Goal: Contribute content: Contribute content

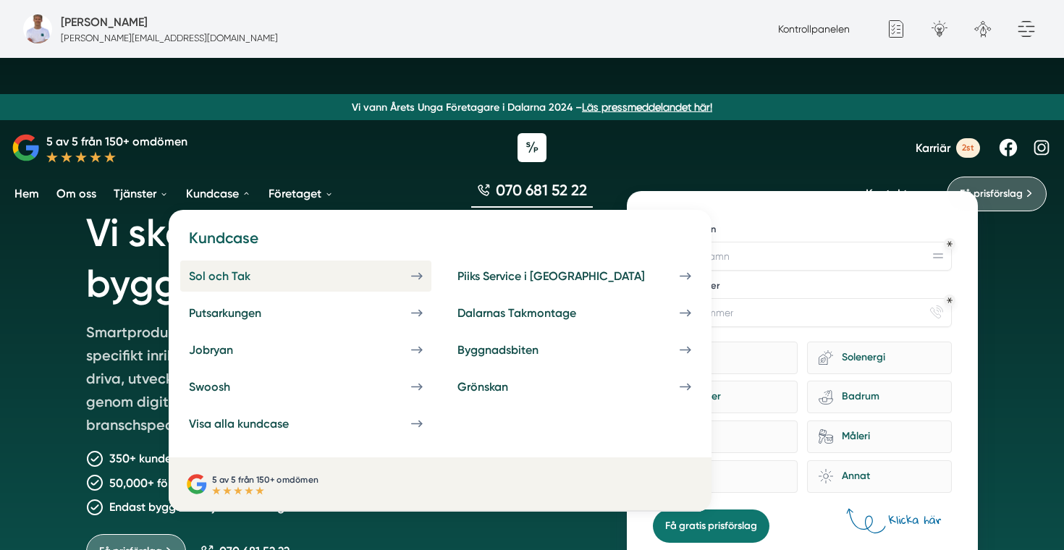
click at [220, 274] on div "Sol och Tak" at bounding box center [237, 276] width 96 height 14
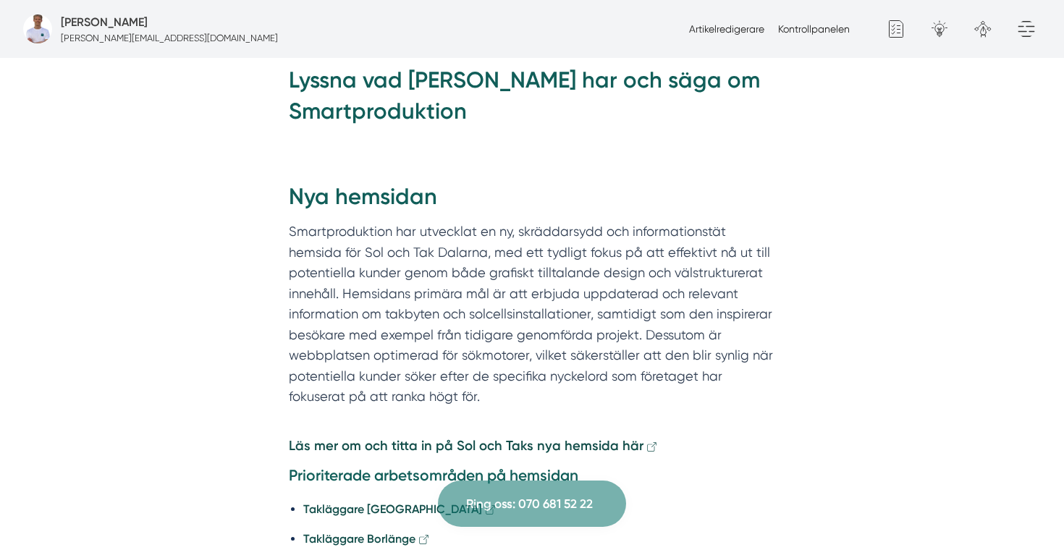
scroll to position [1200, 0]
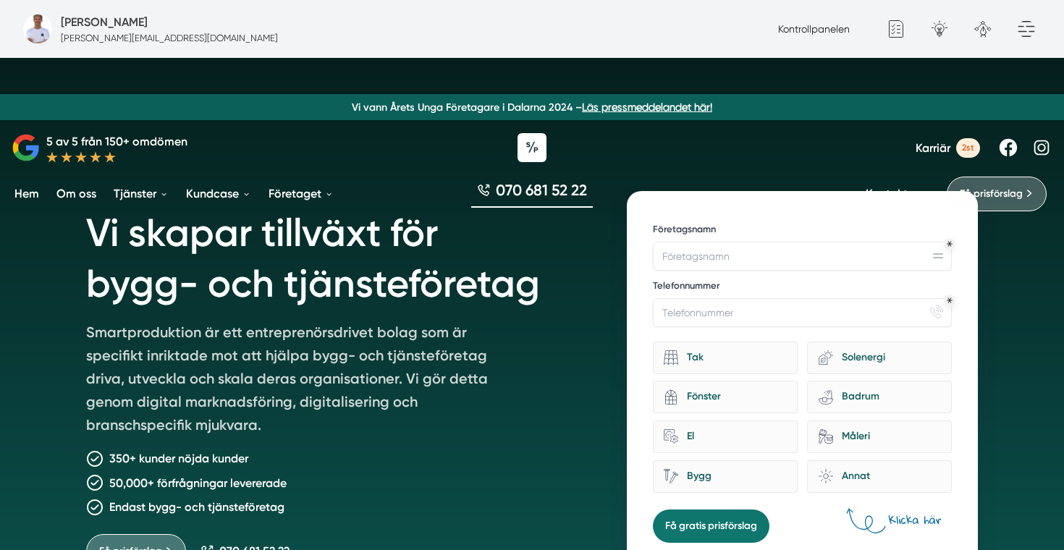
click at [704, 63] on nav "Vi vann Årets Unga Företagare i Dalarna 2024 – Läs pressmeddelandet här! 5 av 5…" at bounding box center [532, 109] width 1064 height 218
click at [779, 29] on link "Kontrollpanelen" at bounding box center [814, 29] width 72 height 12
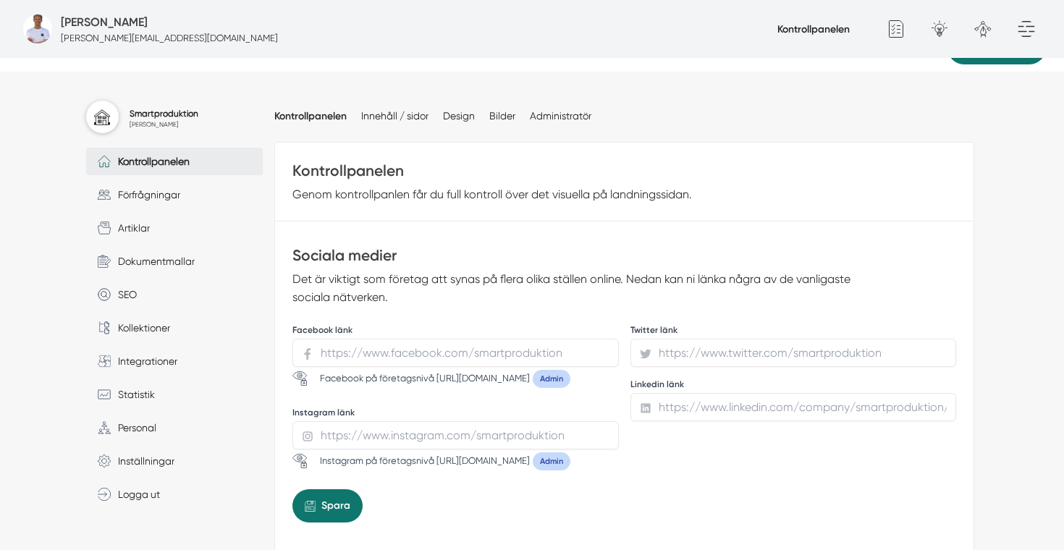
scroll to position [111, 0]
click at [124, 227] on span "Artiklar" at bounding box center [130, 227] width 39 height 16
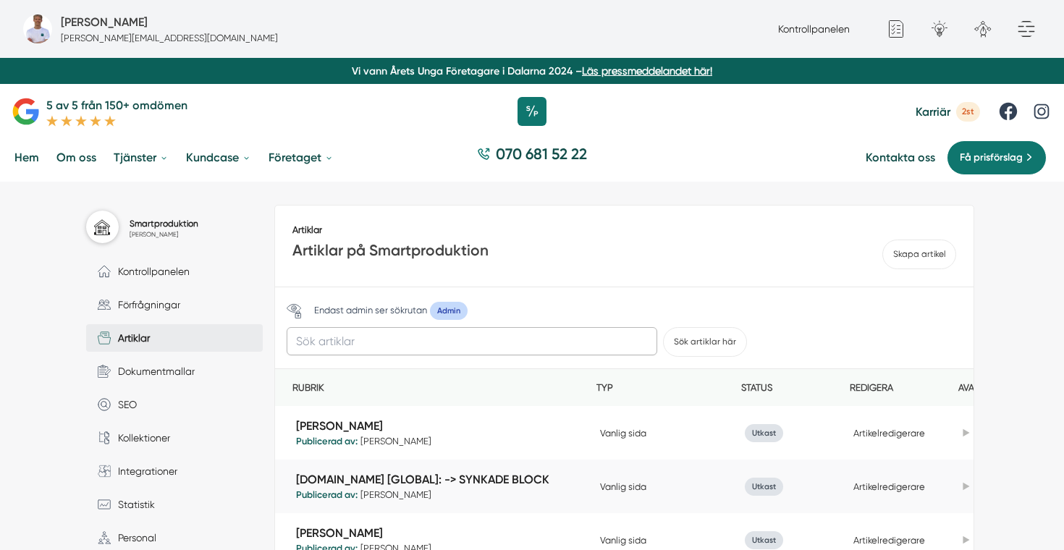
click at [349, 348] on input "text" at bounding box center [472, 341] width 370 height 28
type input "sol och tak"
click at [663, 327] on button "Sök artiklar här" at bounding box center [705, 342] width 84 height 30
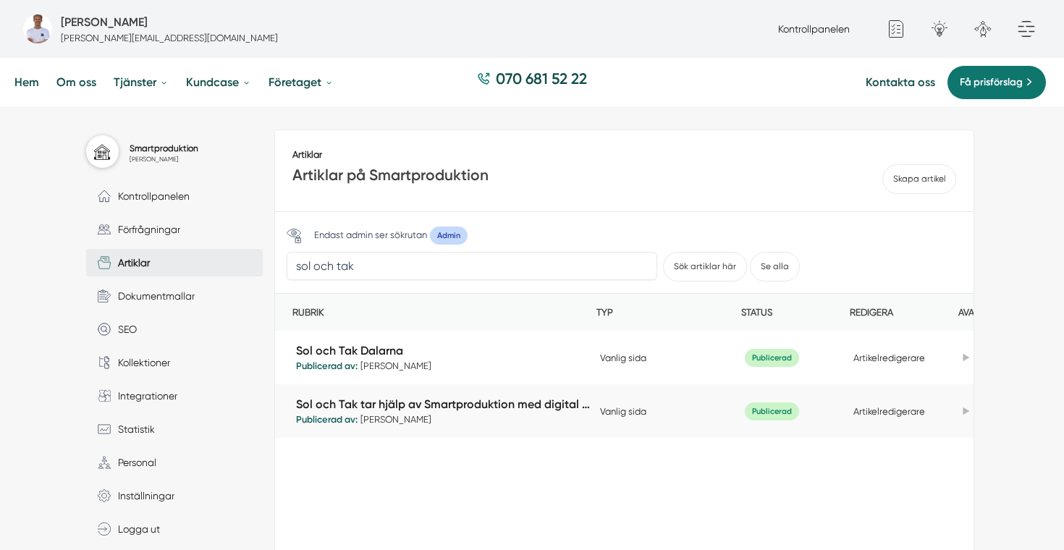
scroll to position [90, 0]
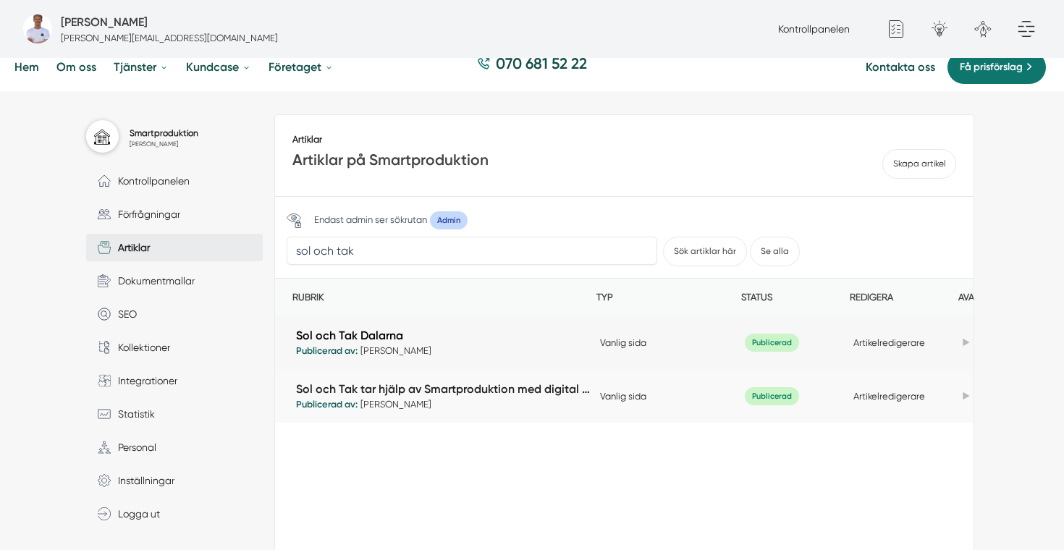
click at [355, 335] on link "Sol och Tak Dalarna" at bounding box center [444, 335] width 297 height 17
click at [962, 341] on icon at bounding box center [965, 343] width 7 height 8
click at [922, 368] on link "Duplicera" at bounding box center [911, 370] width 122 height 28
click at [906, 372] on link "Duplicera" at bounding box center [911, 370] width 122 height 28
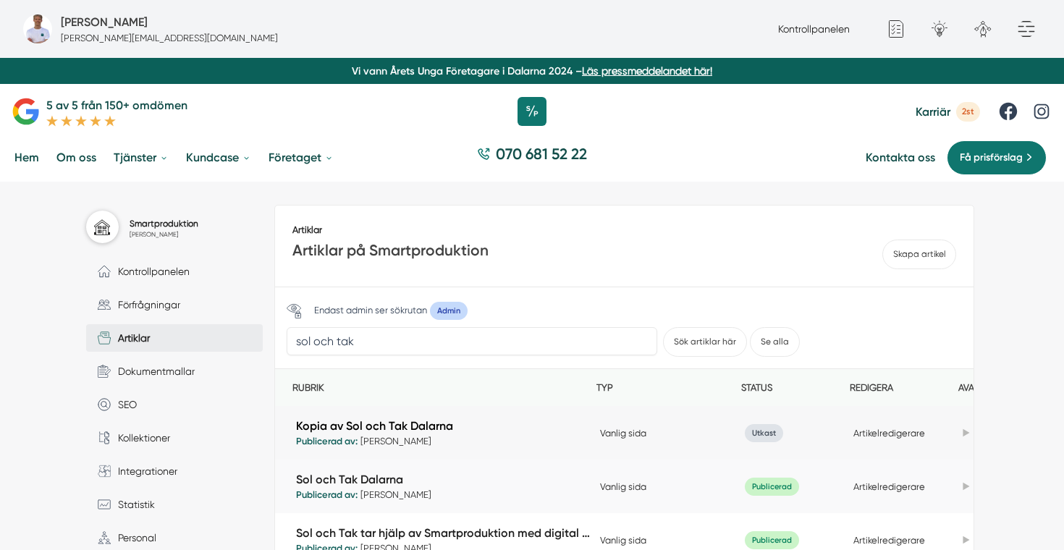
click at [404, 428] on link "Kopia av Sol och Tak Dalarna" at bounding box center [444, 425] width 297 height 17
click at [886, 432] on link "Artikelredigerare" at bounding box center [889, 433] width 72 height 11
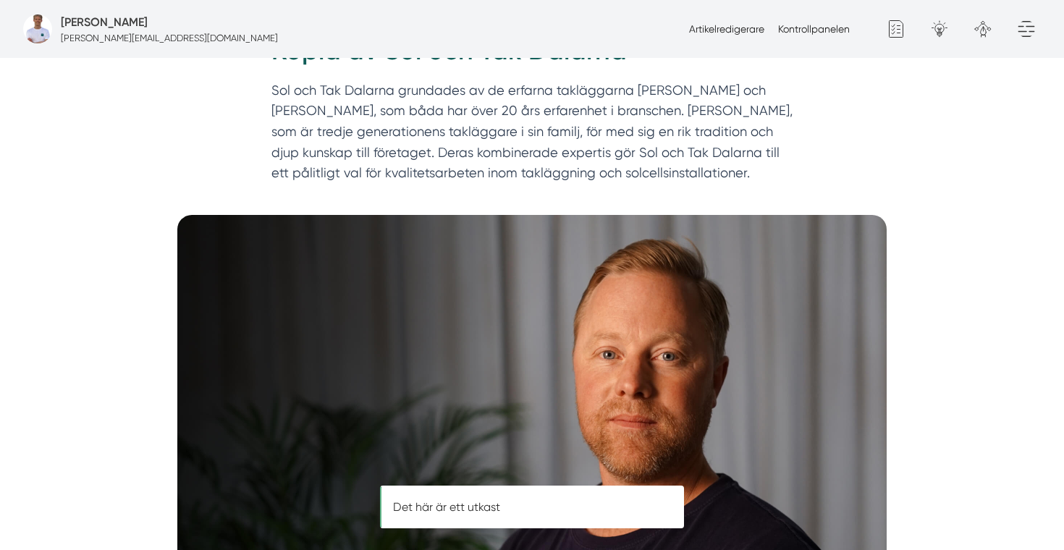
scroll to position [213, 0]
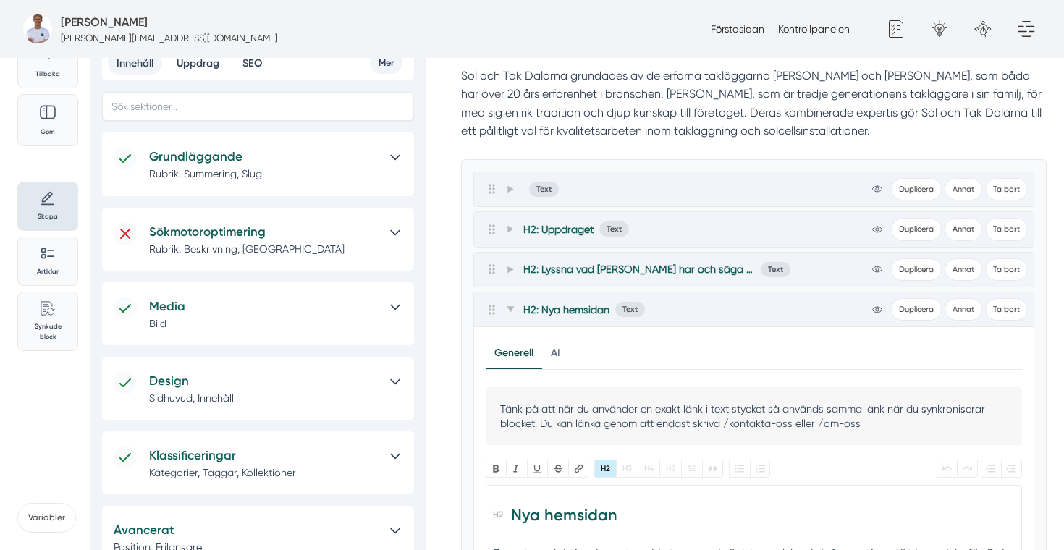
scroll to position [80, 0]
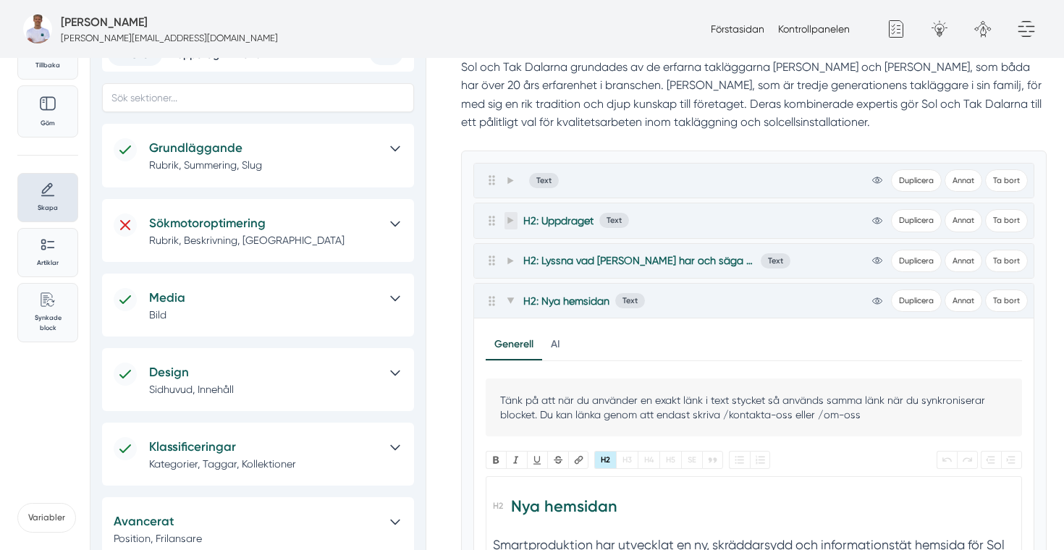
click at [509, 219] on icon at bounding box center [510, 220] width 6 height 7
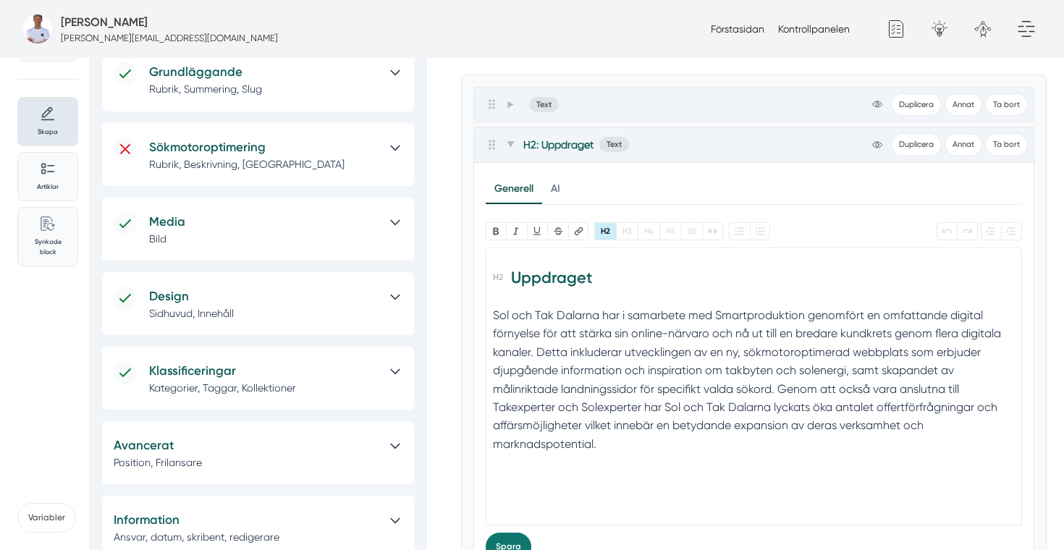
scroll to position [170, 0]
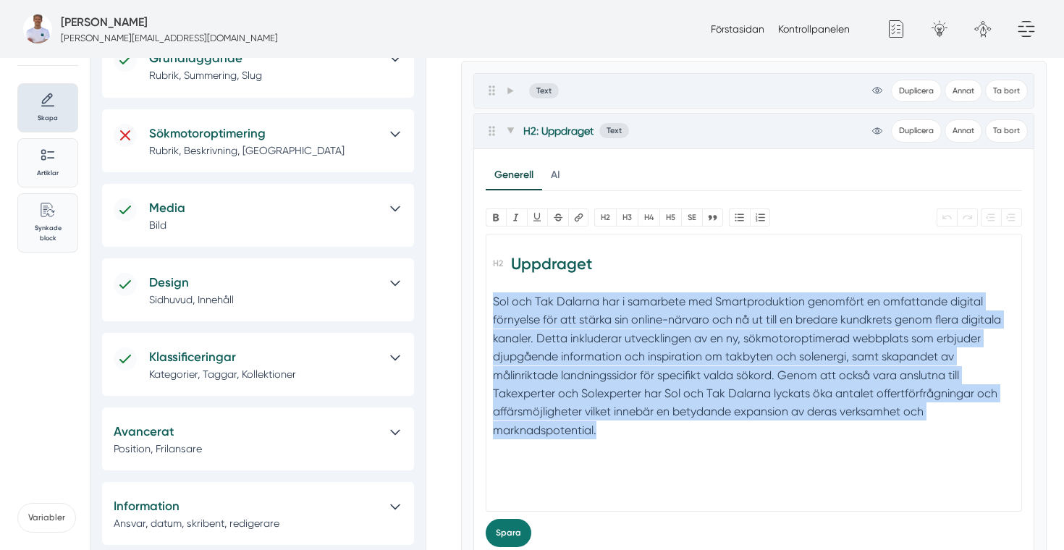
drag, startPoint x: 619, startPoint y: 430, endPoint x: 484, endPoint y: 300, distance: 187.8
click at [484, 300] on div "Generell AI Nytt innehåll Förbättra innehållet Bold Italic U Strikethrough Länk…" at bounding box center [754, 354] width 560 height 410
paste trix-editor "<h2>Uppdraget</h2><div>När Sol &amp; Tak Dalarna tog sina första steg på markna…"
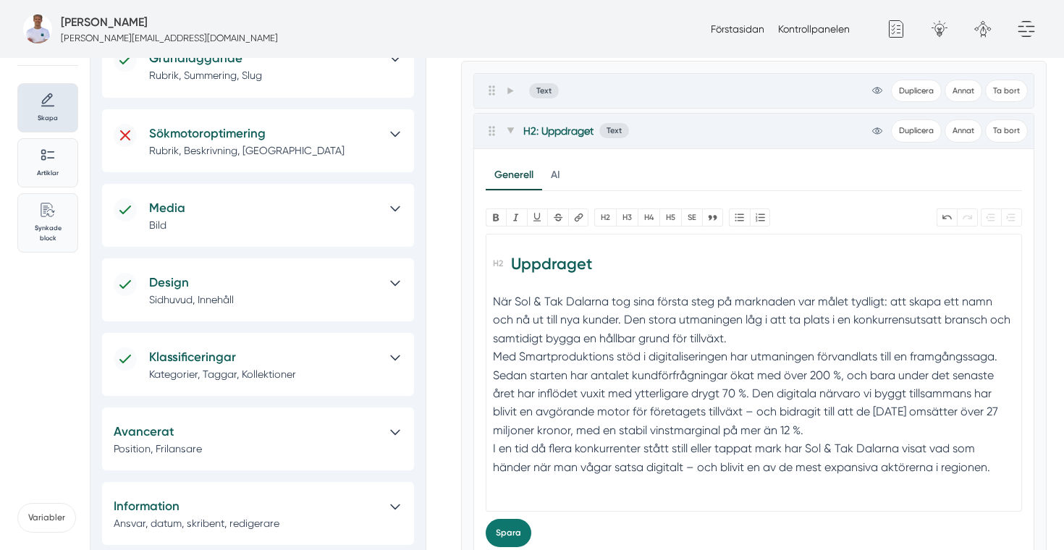
scroll to position [232, 0]
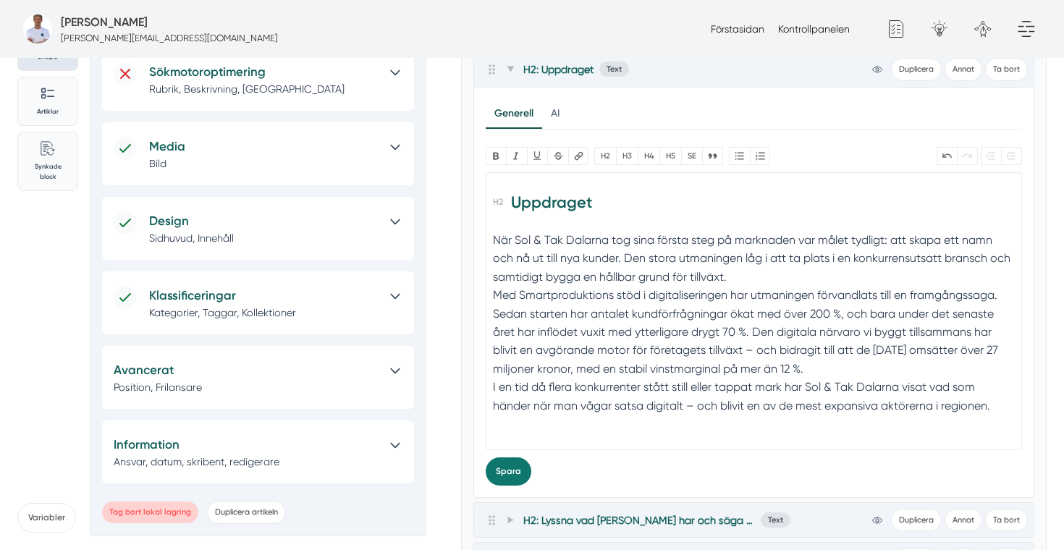
type trix-editor "<h2>Uppdraget</h2><div>När Sol &amp; Tak Dalarna tog sina första steg på markna…"
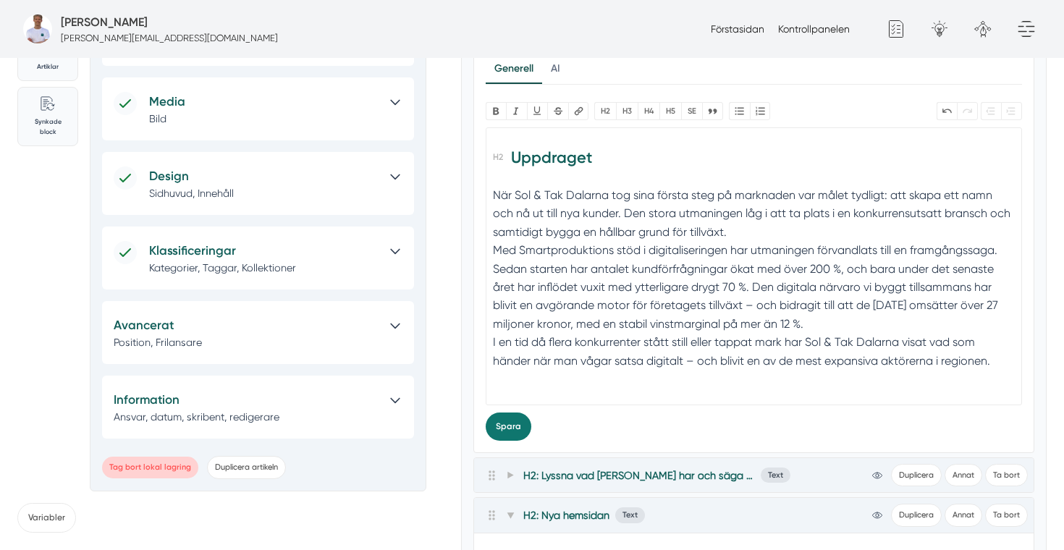
scroll to position [280, 0]
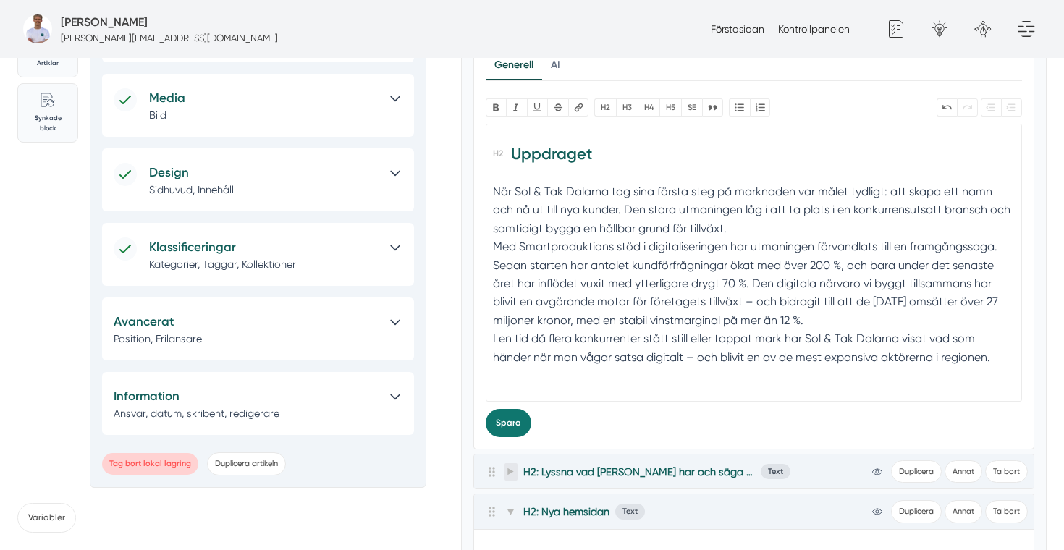
click at [511, 475] on span at bounding box center [510, 471] width 13 height 17
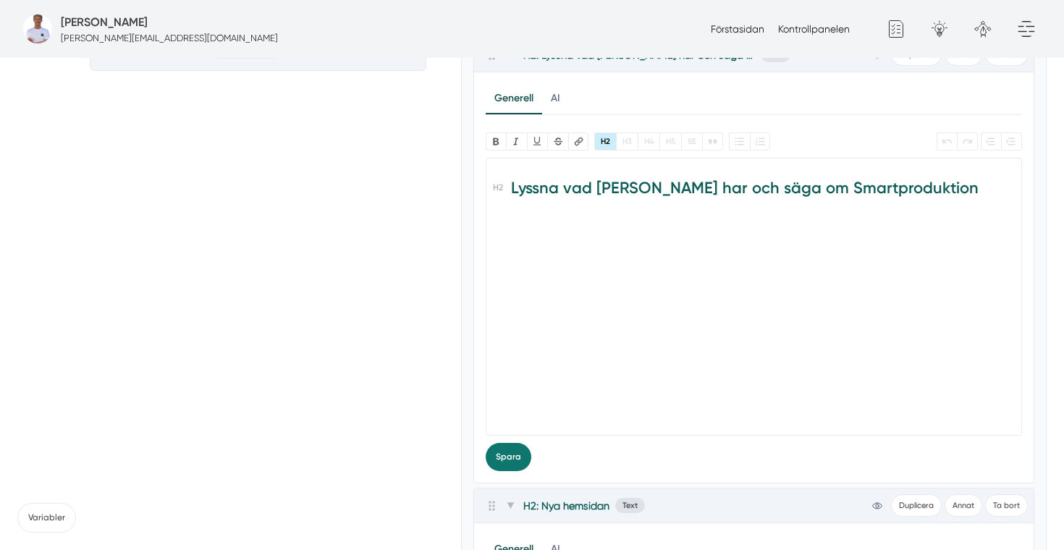
click at [592, 334] on trix-editor "Lyssna vad [PERSON_NAME] har och säga om Smartproduktion" at bounding box center [753, 297] width 537 height 278
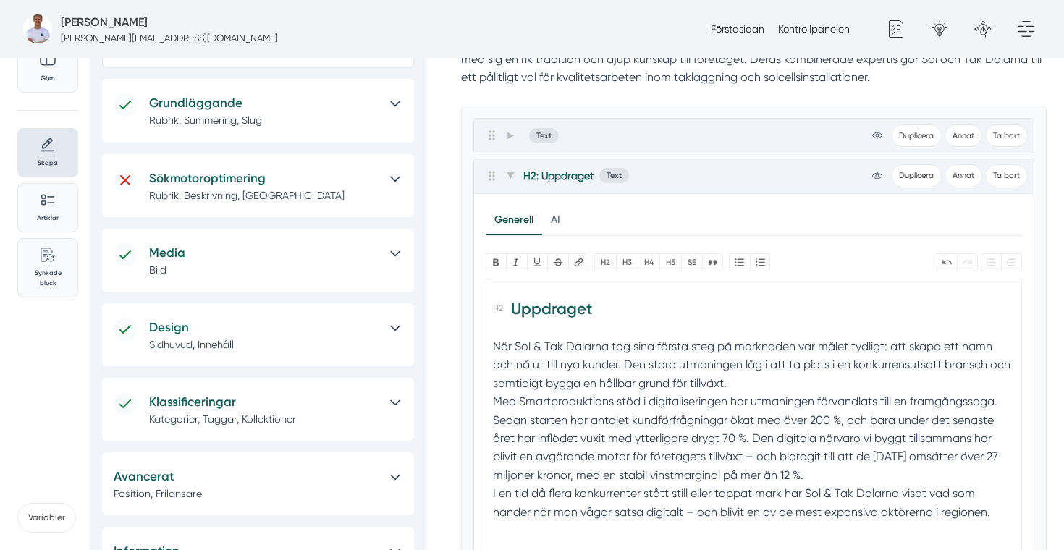
scroll to position [0, 0]
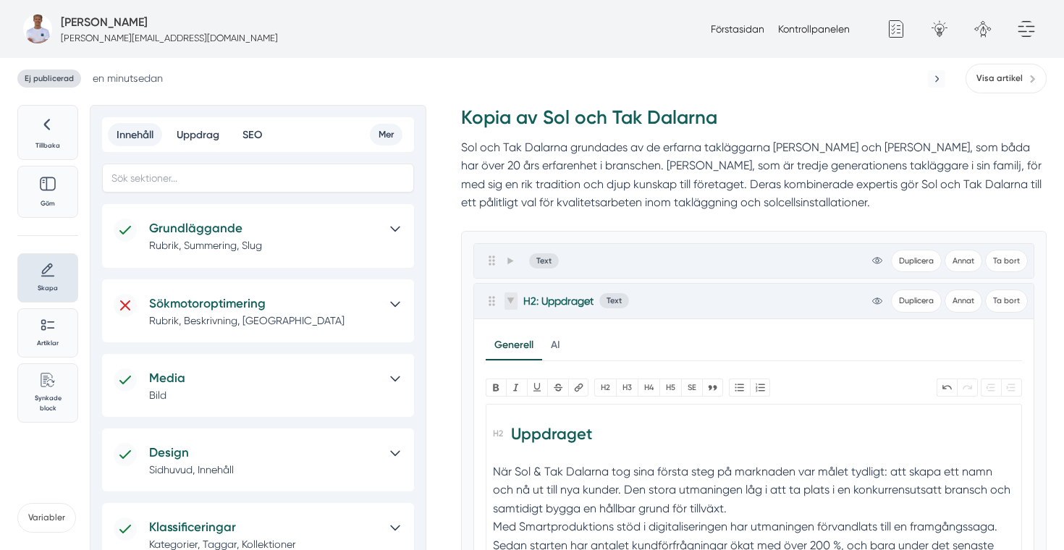
click at [504, 302] on span at bounding box center [510, 300] width 13 height 17
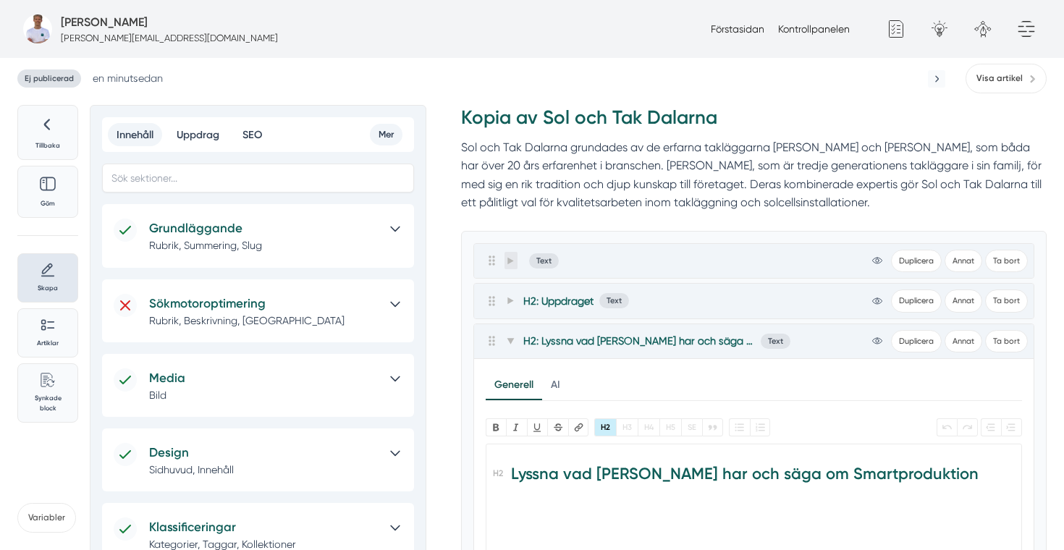
click at [506, 264] on icon at bounding box center [510, 261] width 8 height 8
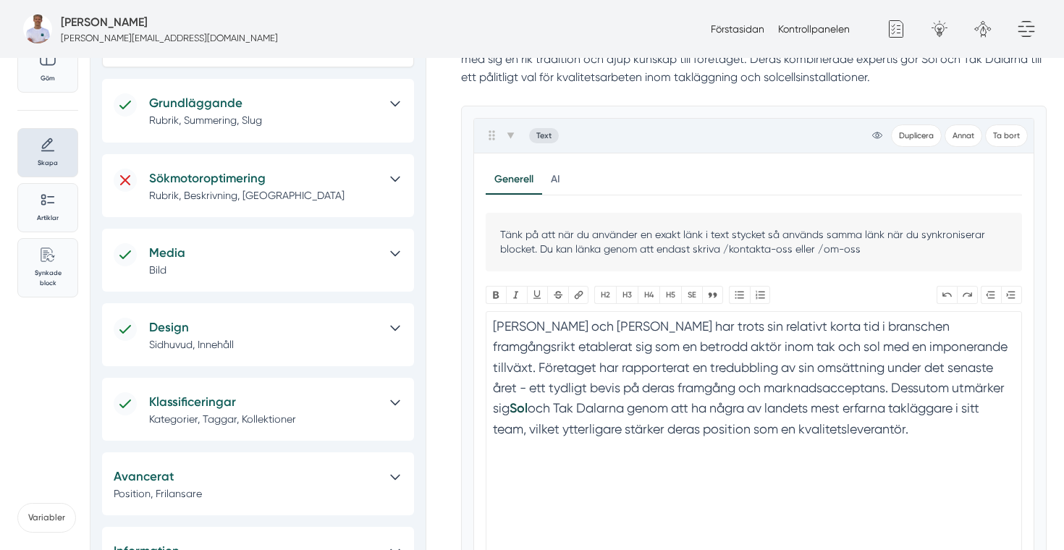
click at [564, 401] on section "Sol och Tak Dalarna har trots sin relativt korta tid i branschen framgångsrikt …" at bounding box center [753, 381] width 521 height 130
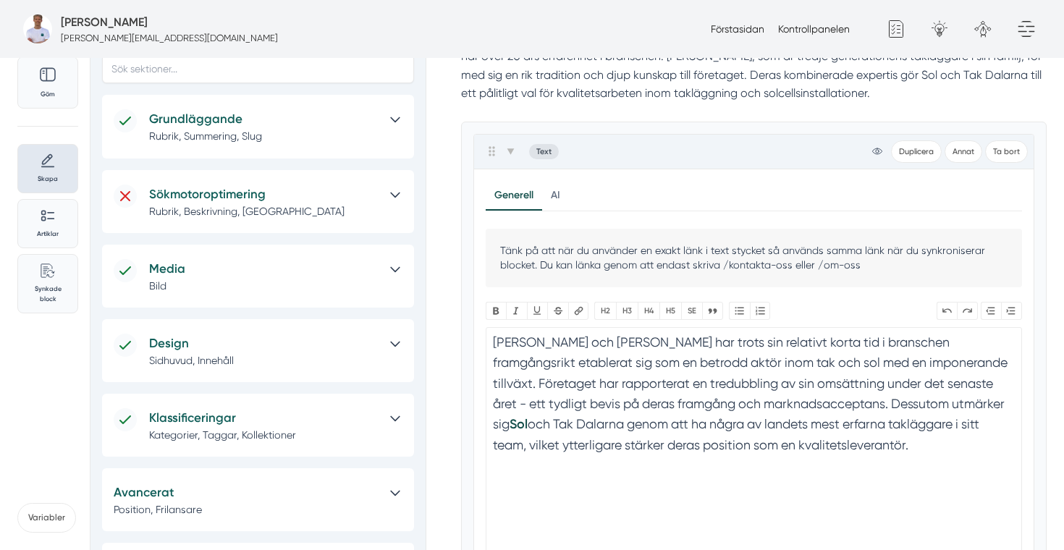
scroll to position [110, 0]
click at [695, 453] on section "Sol och Tak Dalarna har trots sin relativt korta tid i branschen framgångsrikt …" at bounding box center [753, 396] width 521 height 130
copy section "Sol och Tak Dalarna har trots sin relativt korta tid i branschen framgångsrikt …"
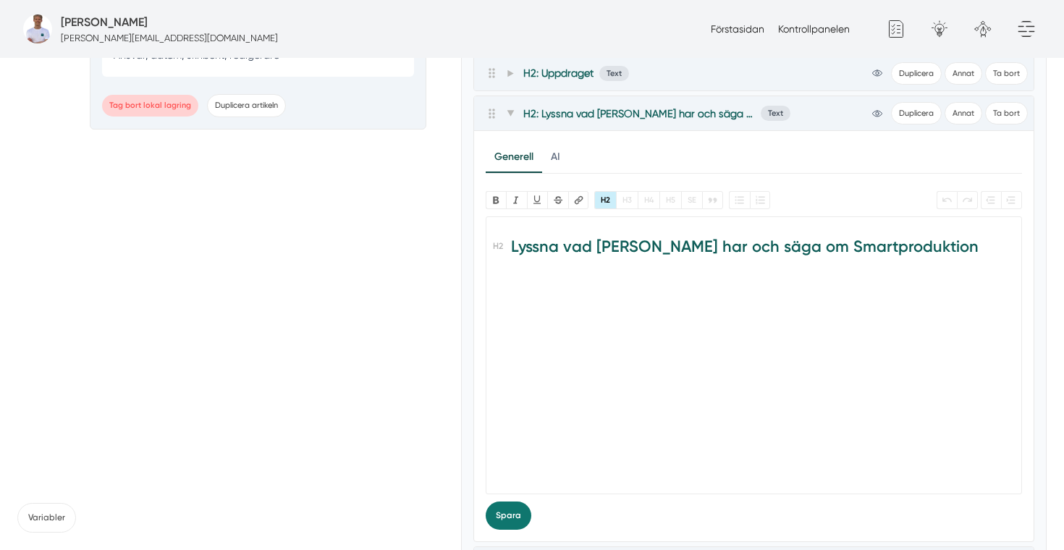
click at [555, 345] on trix-editor "Lyssna vad [PERSON_NAME] har och säga om Smartproduktion" at bounding box center [753, 355] width 537 height 278
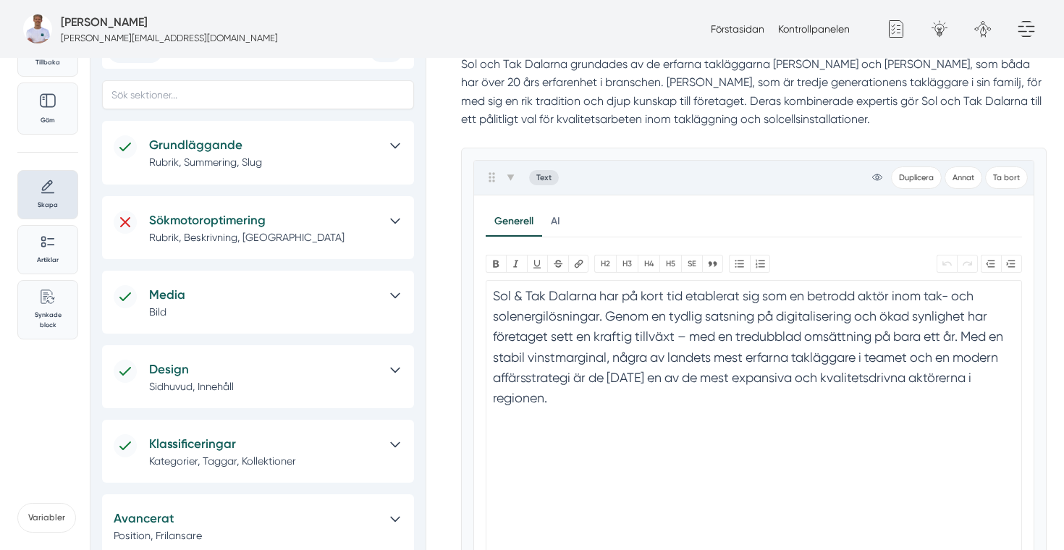
scroll to position [80, 0]
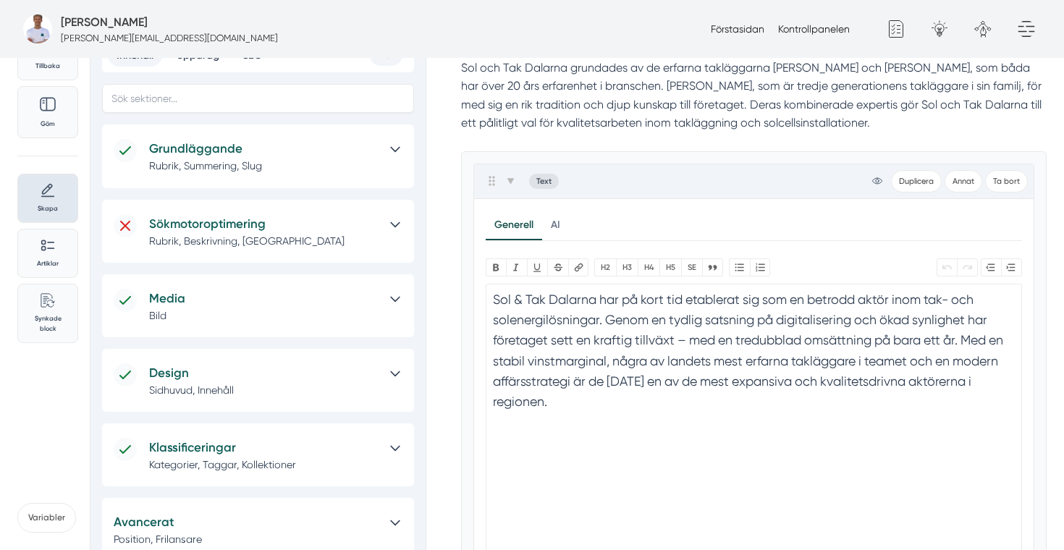
click at [394, 301] on icon at bounding box center [395, 299] width 9 height 4
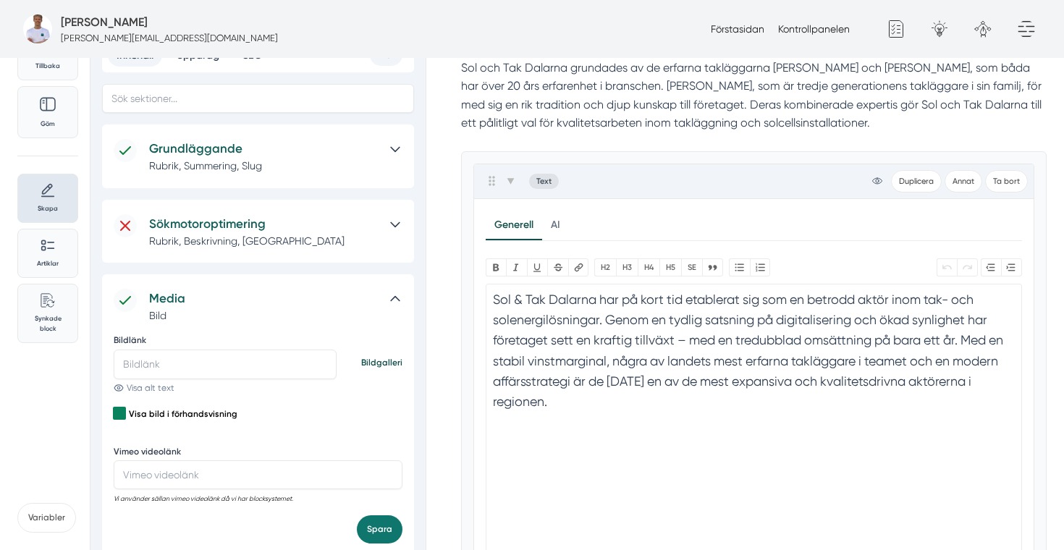
click at [394, 301] on icon at bounding box center [395, 299] width 14 height 14
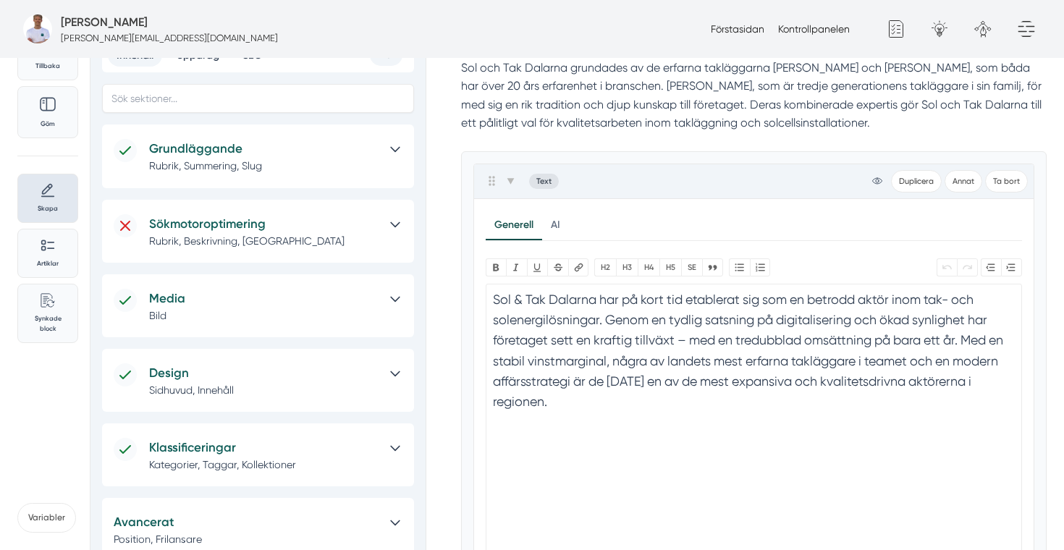
click at [397, 361] on div "Design Sidhuvud, Innehåll" at bounding box center [258, 380] width 312 height 63
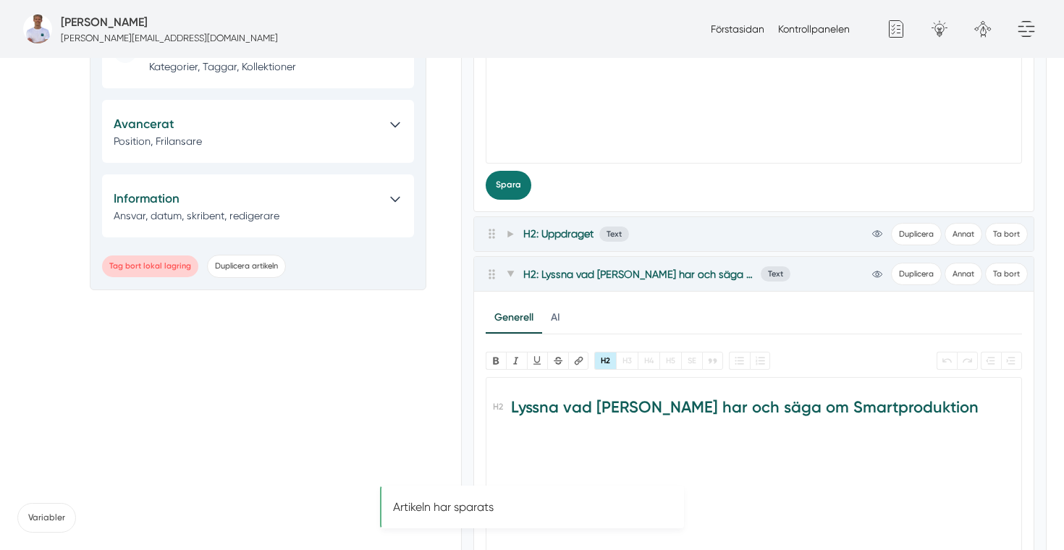
scroll to position [489, 0]
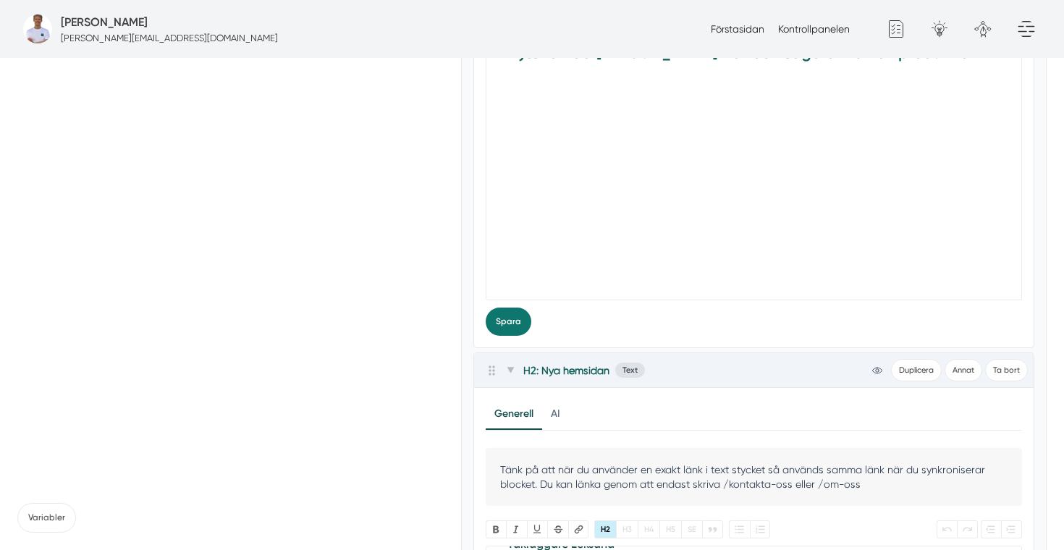
click at [591, 232] on trix-editor "Lyssna vad [PERSON_NAME] har och säga om Smartproduktion" at bounding box center [753, 161] width 537 height 278
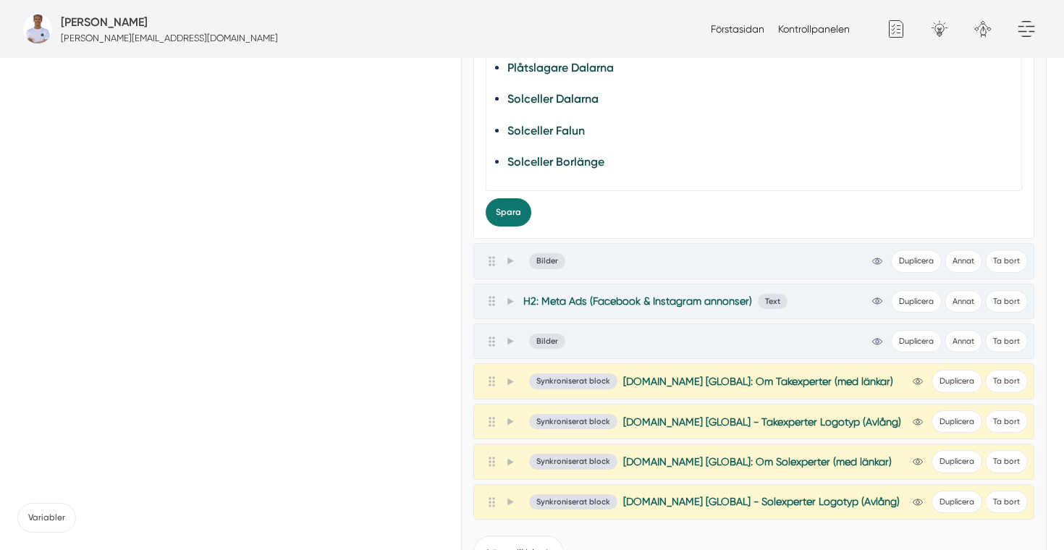
scroll to position [1470, 0]
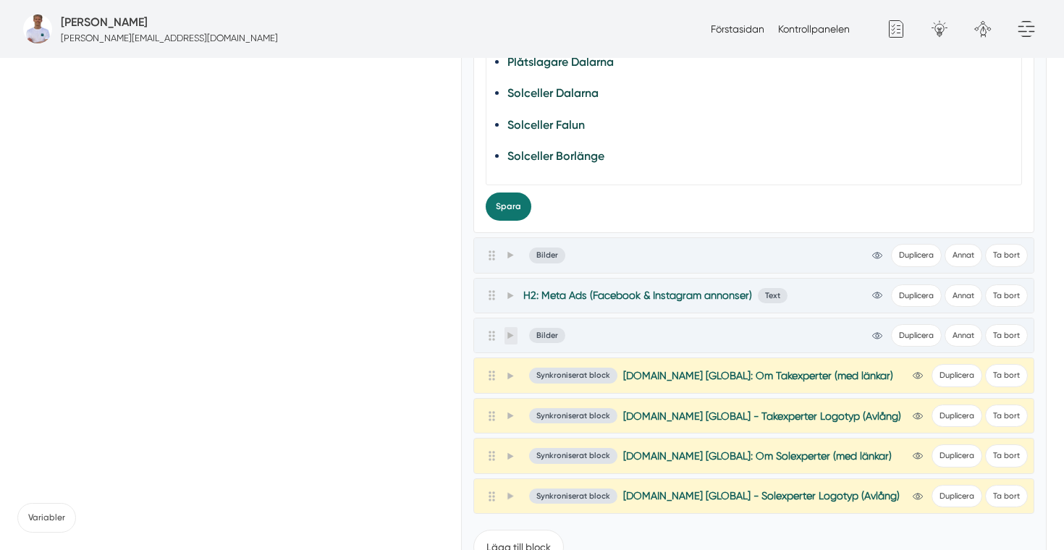
click at [515, 343] on span at bounding box center [510, 335] width 13 height 17
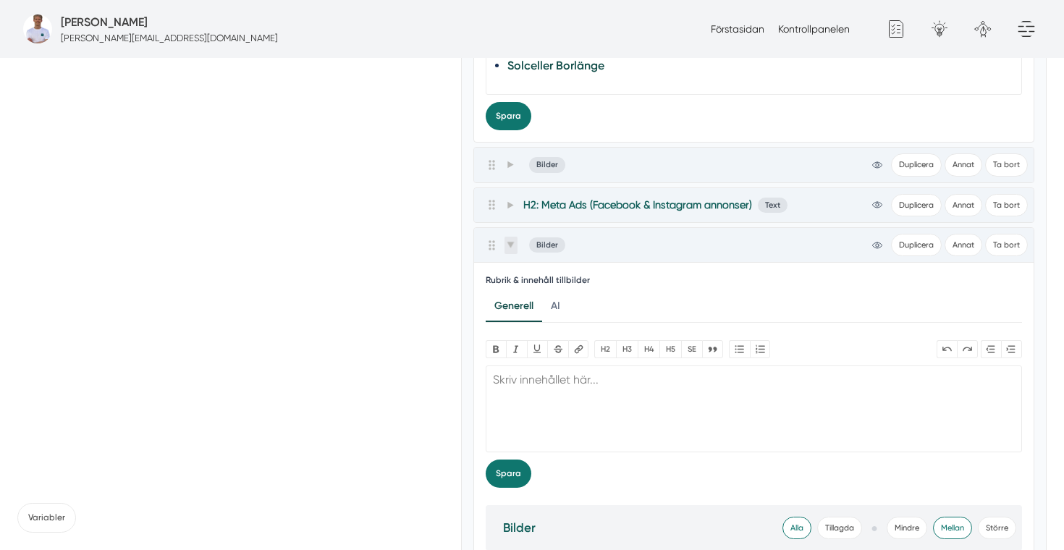
click at [512, 245] on icon at bounding box center [510, 245] width 8 height 8
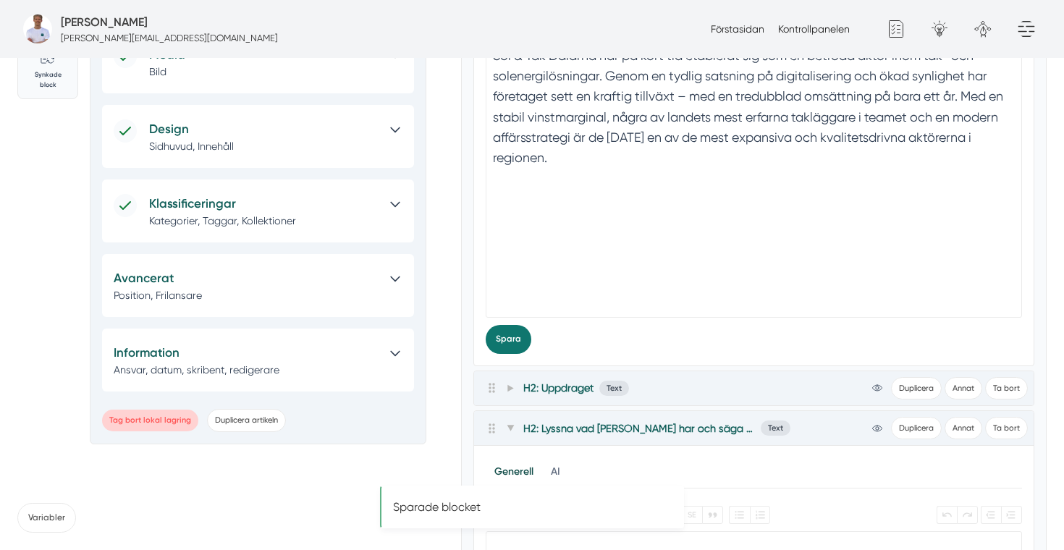
scroll to position [194, 0]
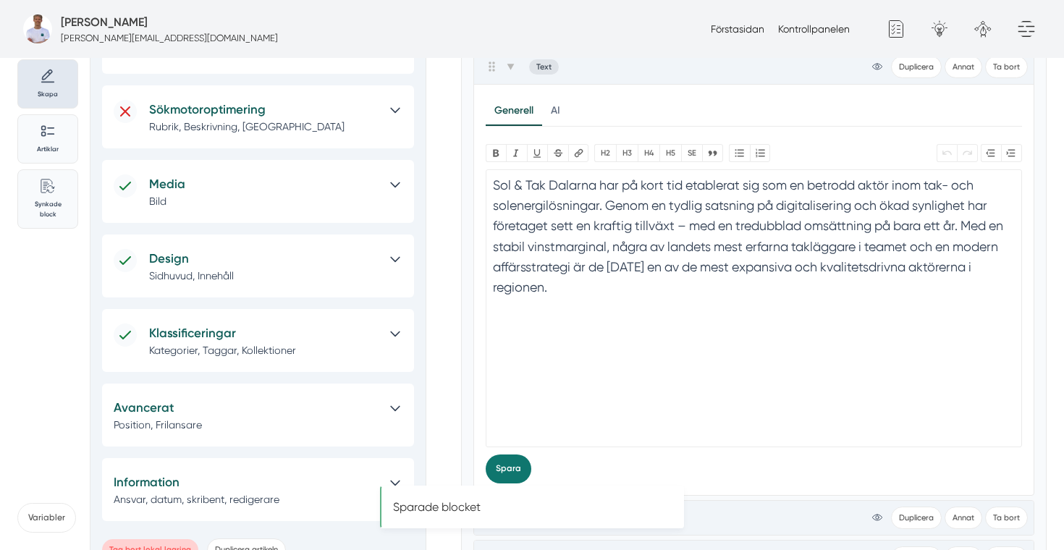
click at [400, 415] on div at bounding box center [389, 415] width 26 height 34
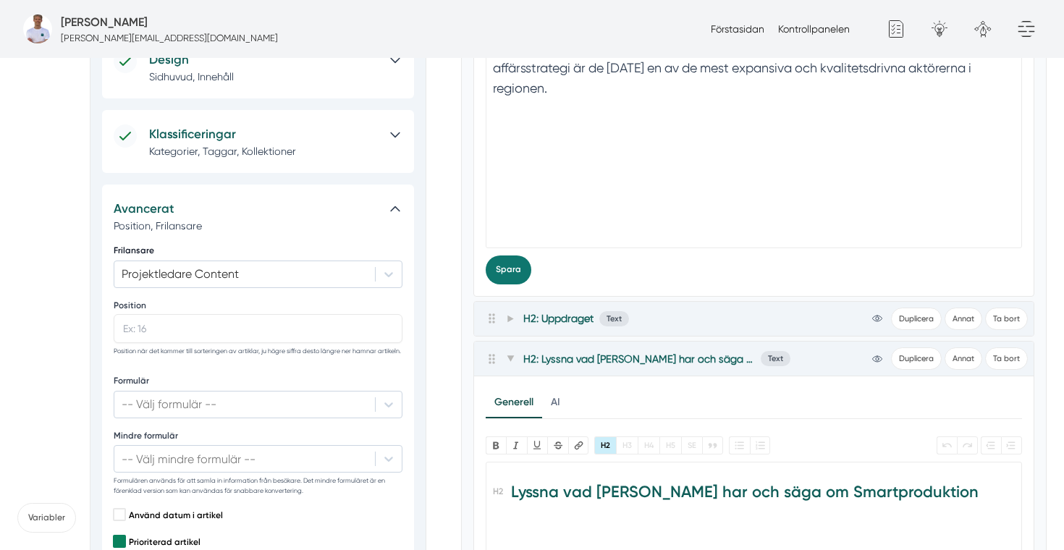
scroll to position [376, 0]
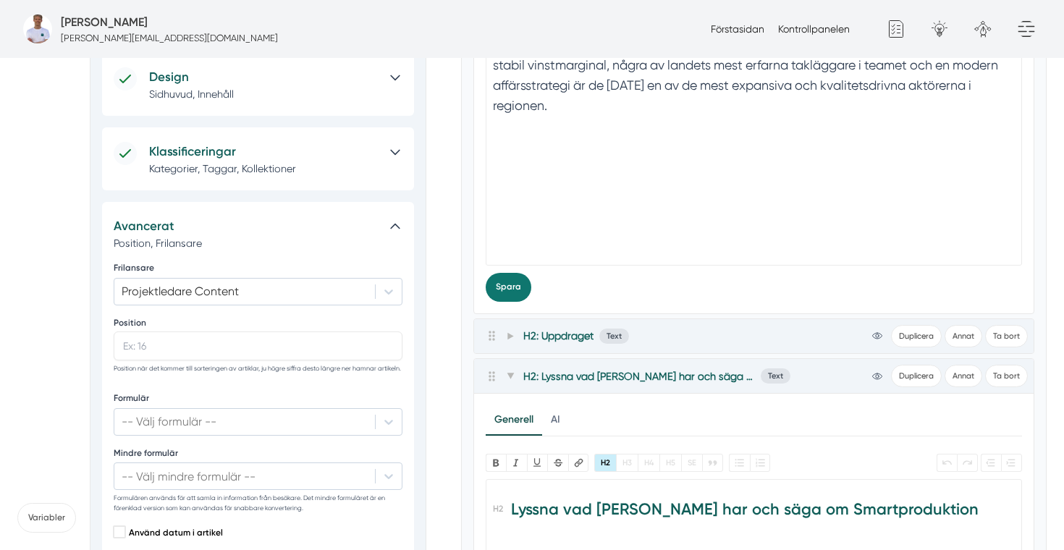
click at [392, 219] on icon at bounding box center [395, 226] width 14 height 14
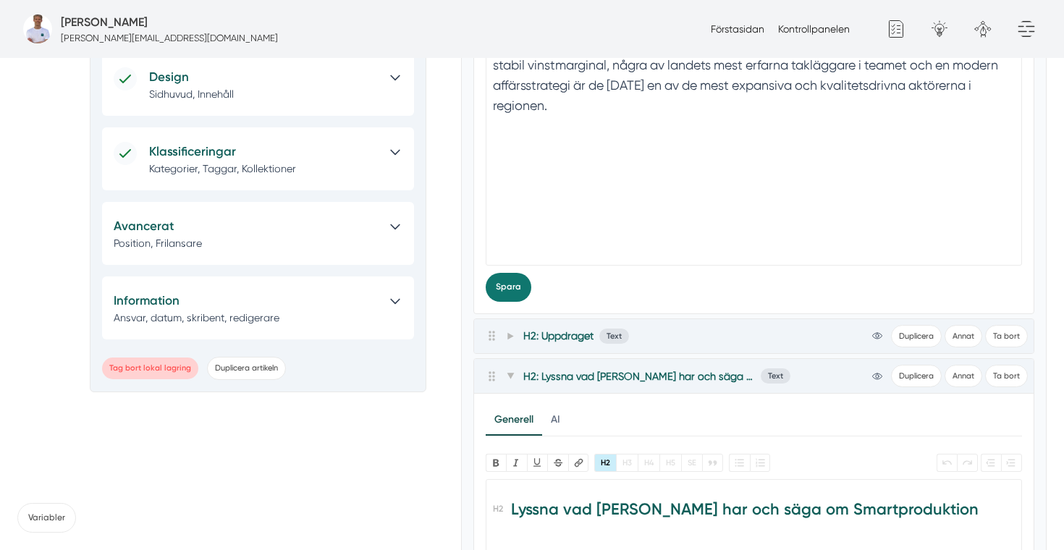
click at [400, 169] on div at bounding box center [390, 159] width 23 height 34
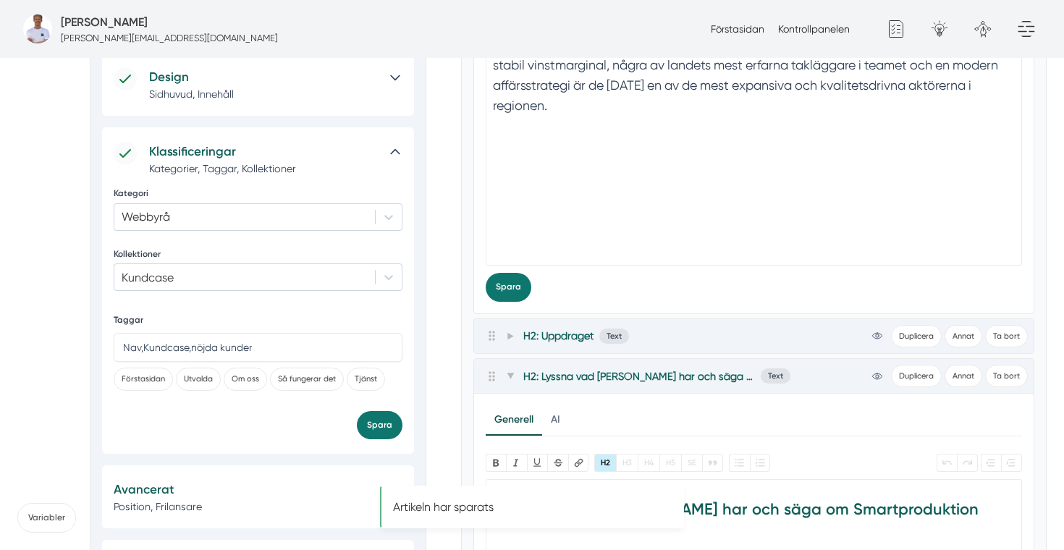
click at [395, 160] on div at bounding box center [390, 159] width 23 height 34
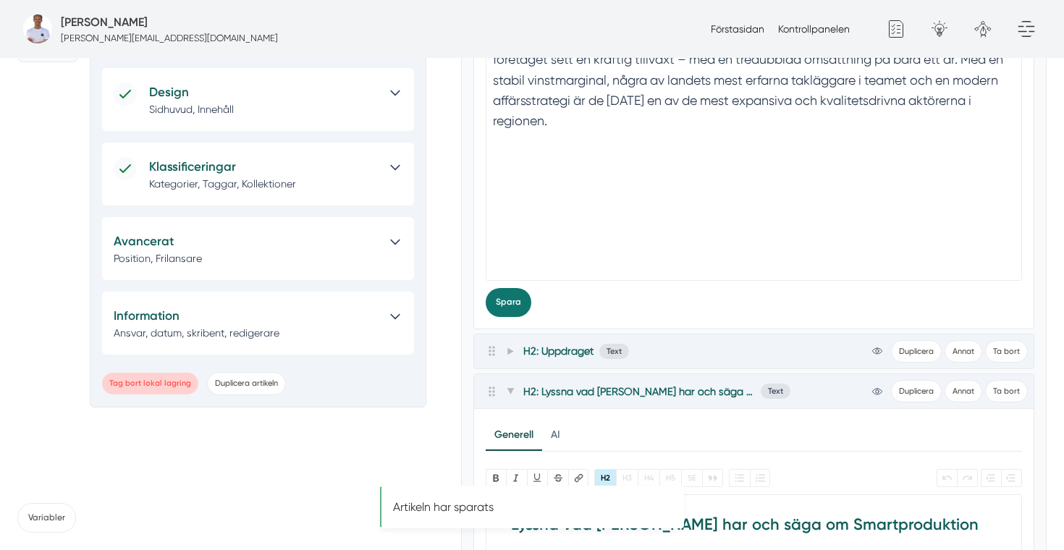
scroll to position [350, 0]
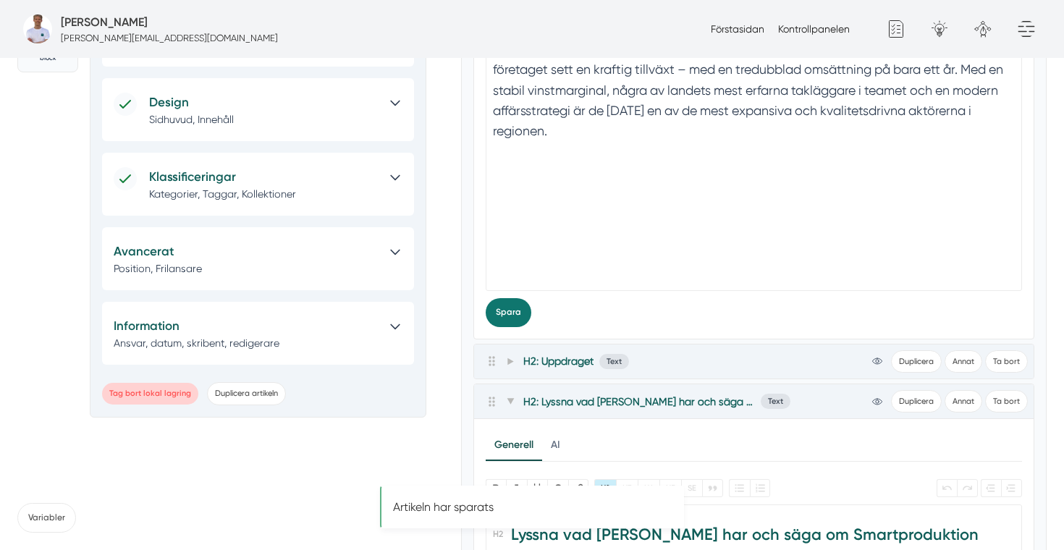
click at [395, 160] on div "Klassificeringar Kategorier, Taggar, Kollektioner" at bounding box center [258, 184] width 312 height 63
click at [388, 184] on icon at bounding box center [395, 177] width 14 height 14
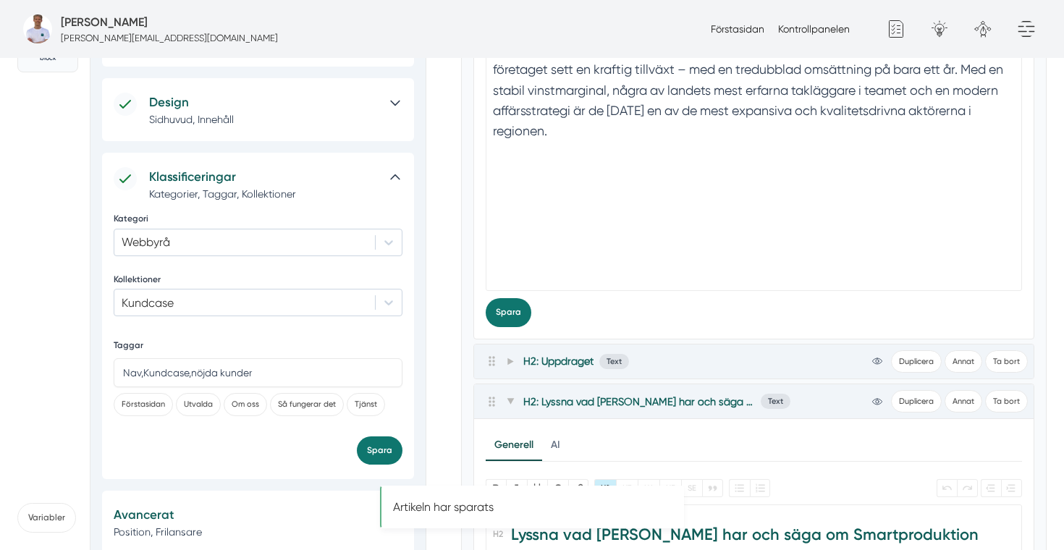
click at [388, 184] on icon at bounding box center [395, 177] width 14 height 14
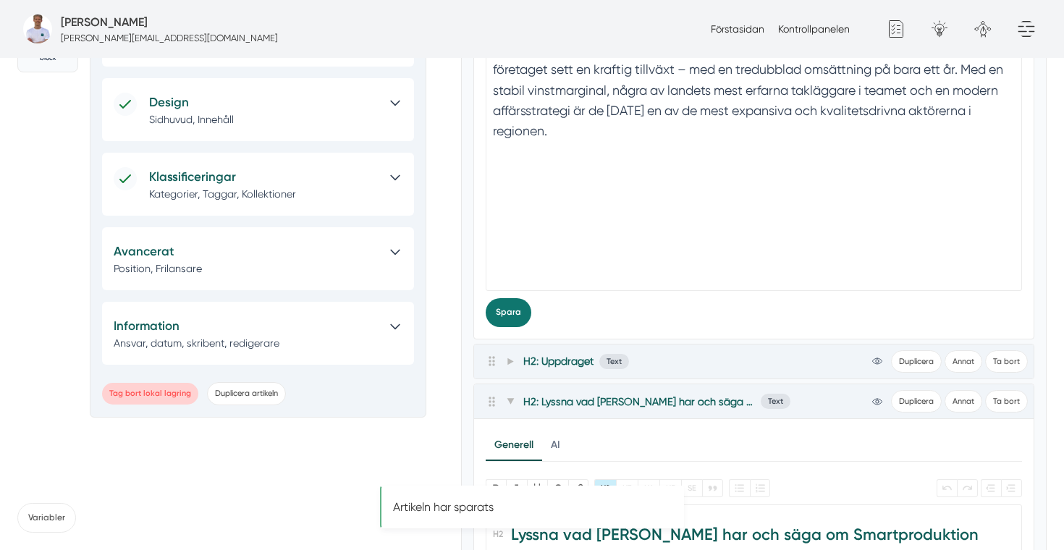
click at [396, 103] on icon at bounding box center [395, 103] width 14 height 14
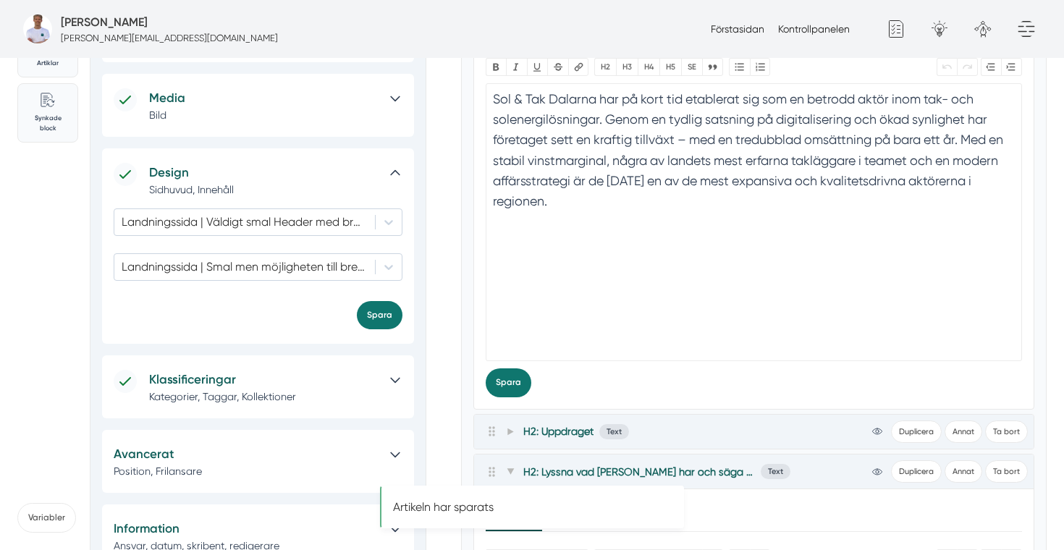
scroll to position [262, 0]
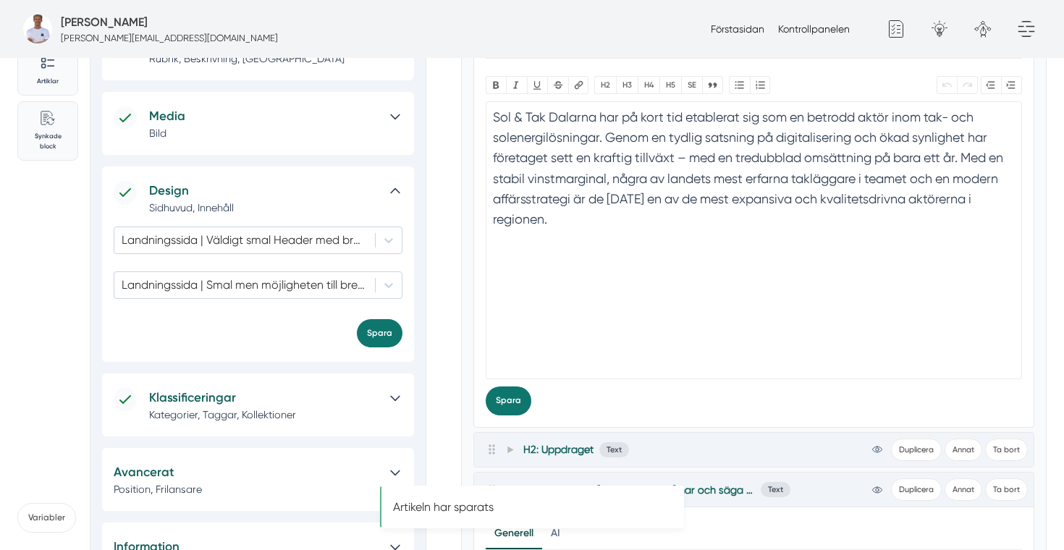
click at [396, 103] on div "Media Bild" at bounding box center [258, 123] width 312 height 63
click at [394, 112] on icon at bounding box center [395, 116] width 14 height 14
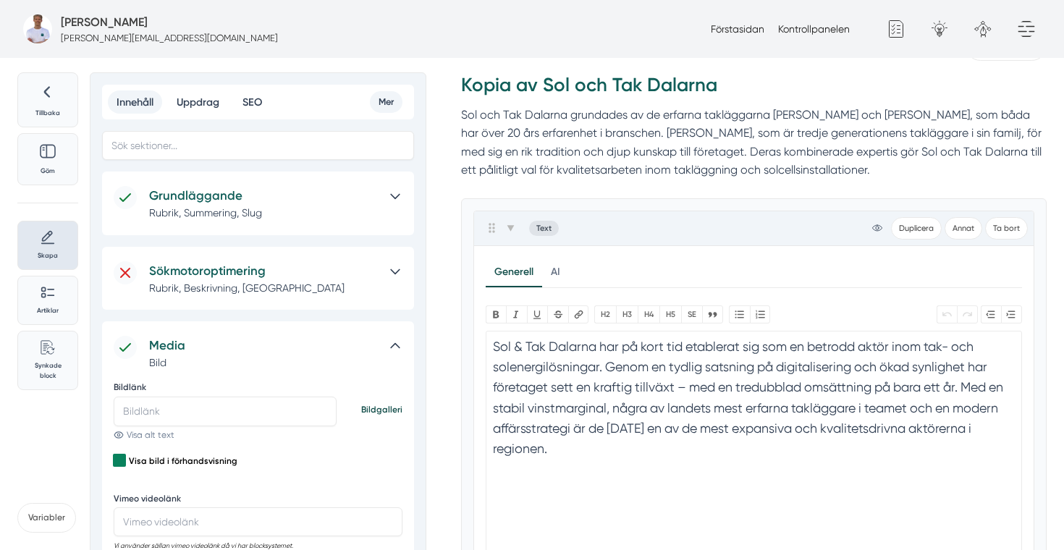
scroll to position [22, 0]
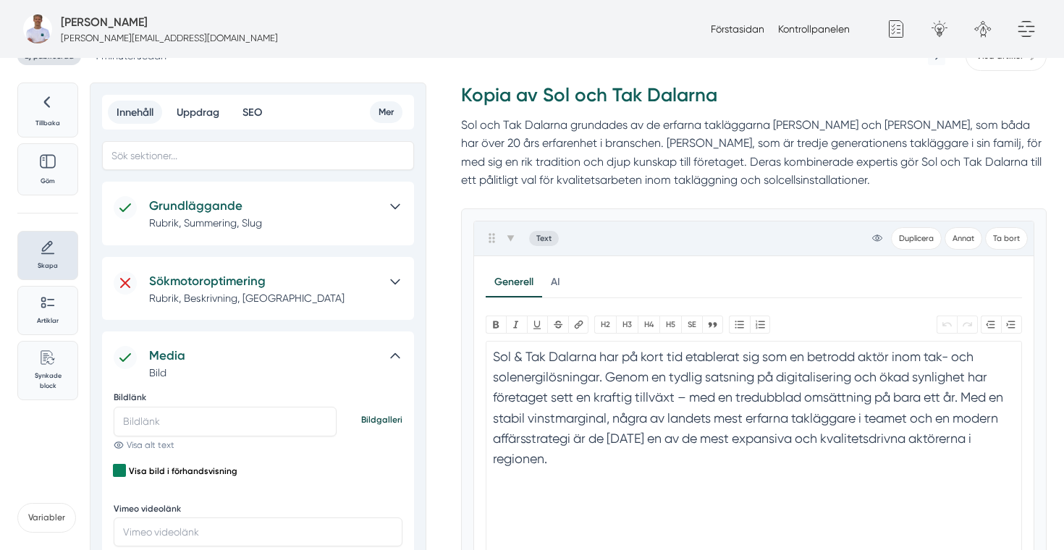
click at [390, 221] on div at bounding box center [390, 213] width 23 height 34
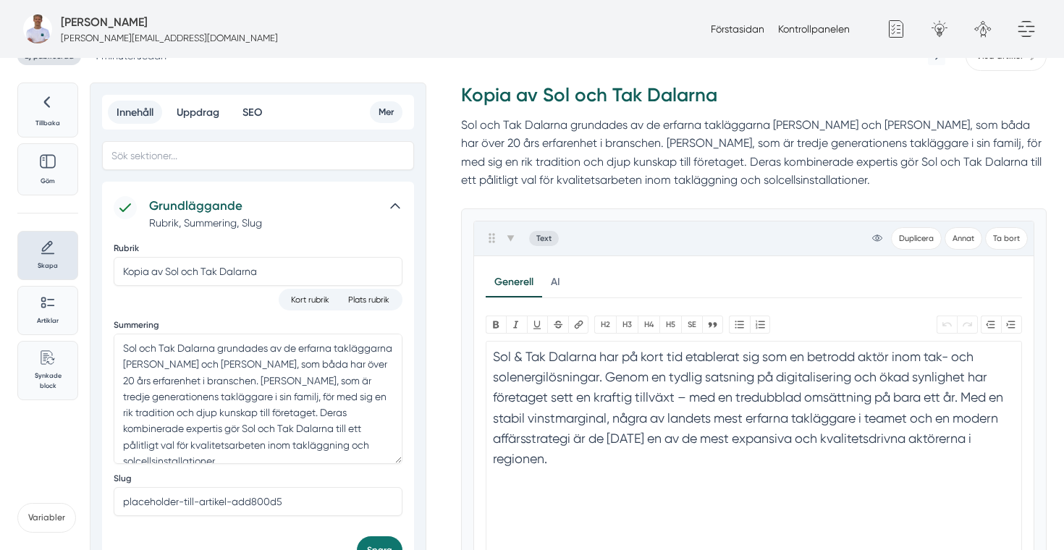
scroll to position [0, 0]
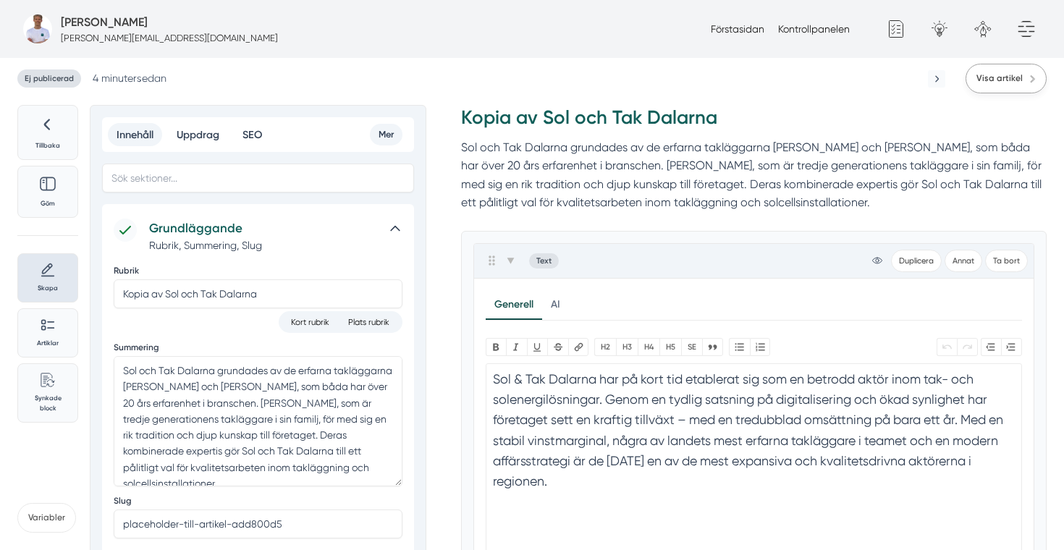
click at [1007, 86] on link "Visa artikel" at bounding box center [1005, 79] width 81 height 30
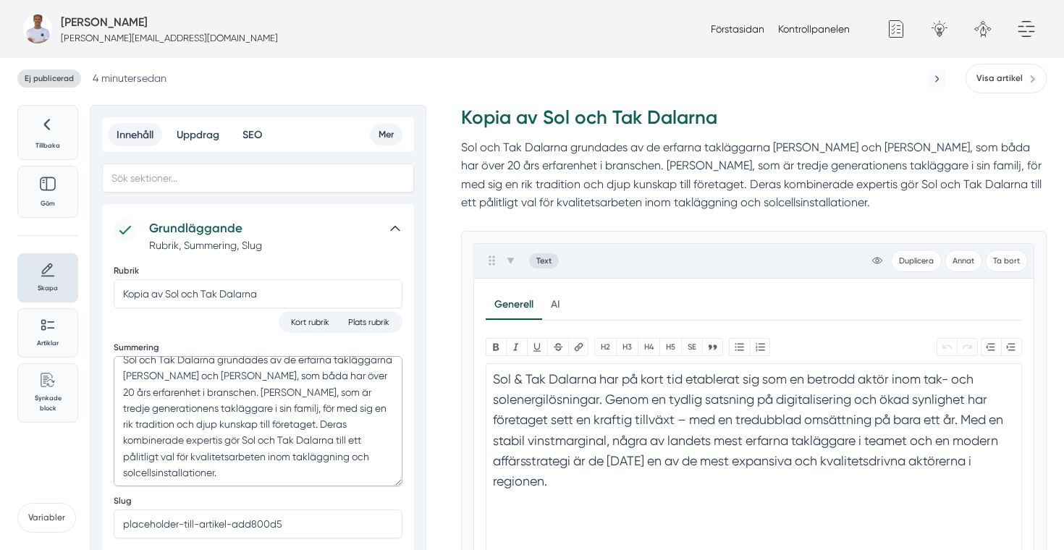
click at [252, 452] on textarea "Sol och Tak Dalarna grundades av de erfarna takläggarna [PERSON_NAME] och [PERS…" at bounding box center [258, 421] width 289 height 130
paste textarea "& Tak Dalarna grundades av de erfarna takläggarna Felix och Markus, som båda ha…"
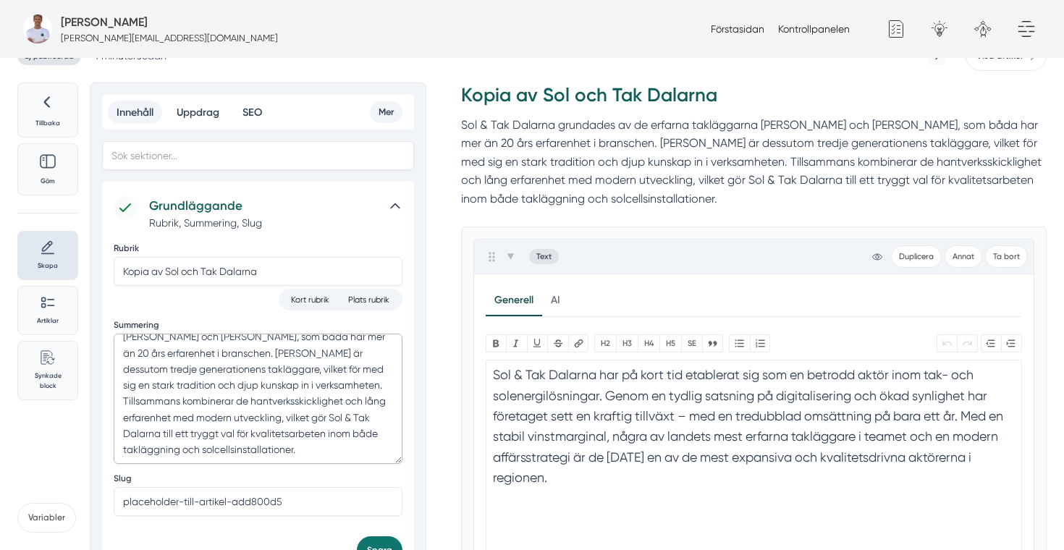
scroll to position [0, 0]
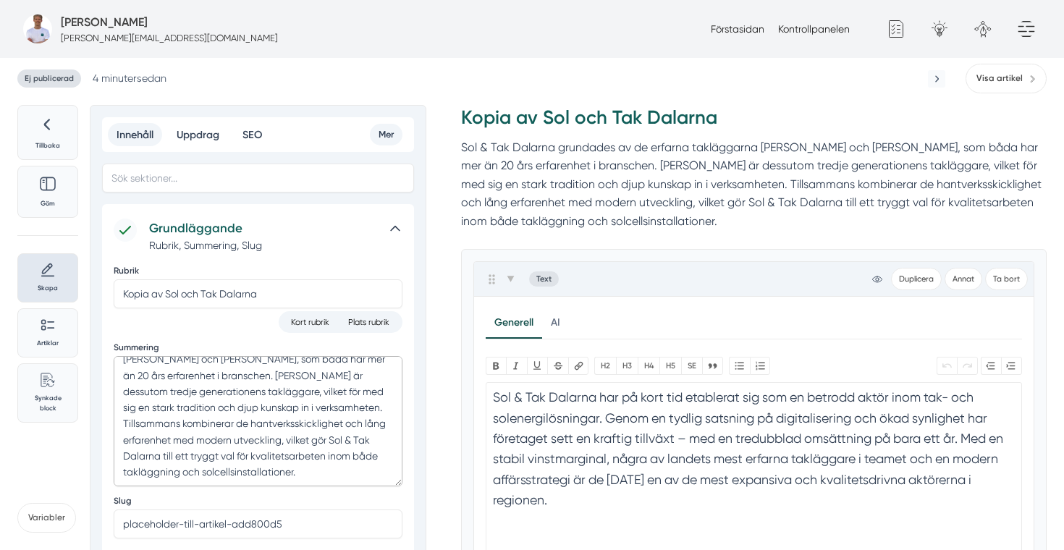
type textarea "Sol & Tak Dalarna grundades av de erfarna takläggarna Felix och Markus, som båd…"
click at [394, 229] on icon at bounding box center [395, 228] width 14 height 14
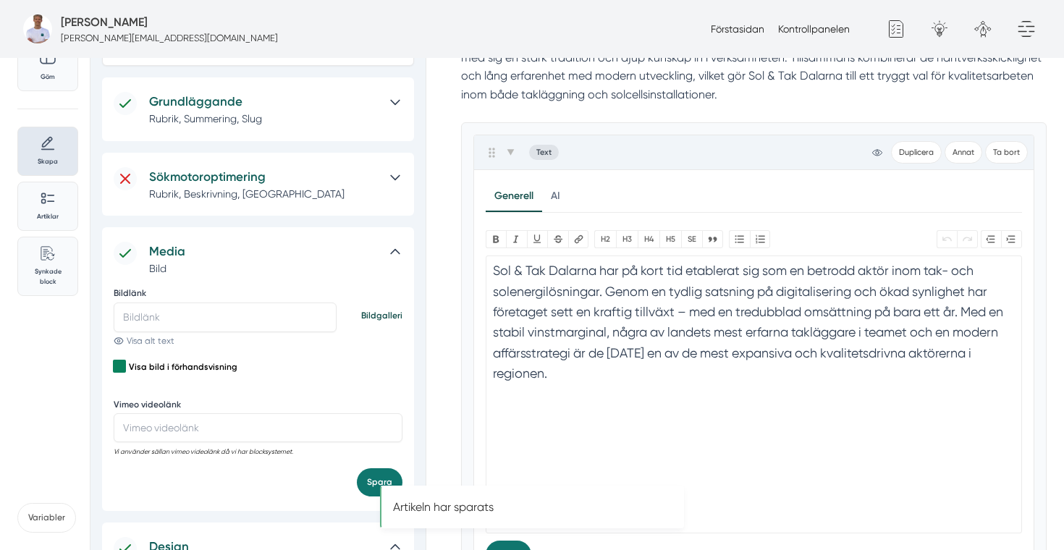
scroll to position [140, 0]
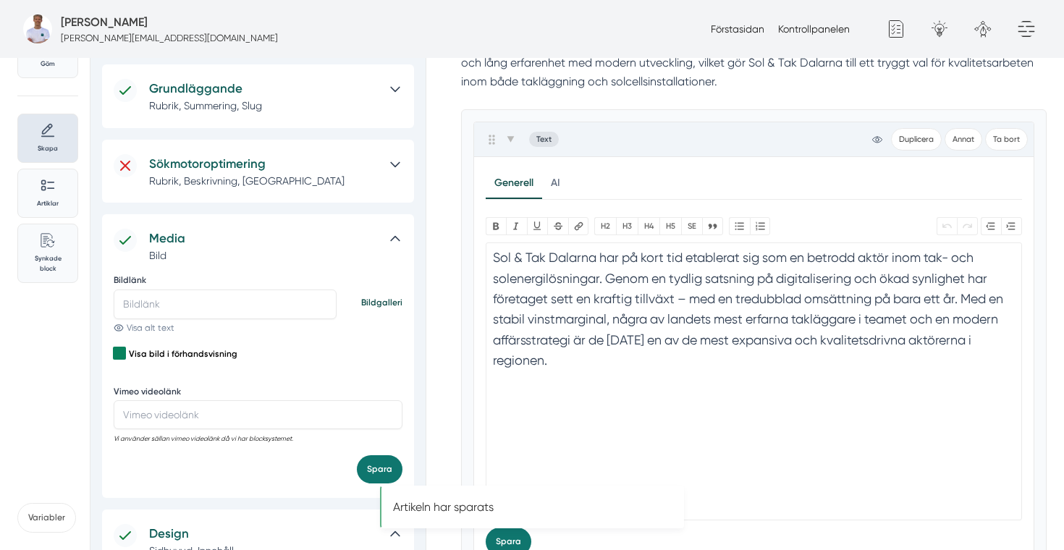
click at [399, 232] on icon at bounding box center [395, 239] width 14 height 14
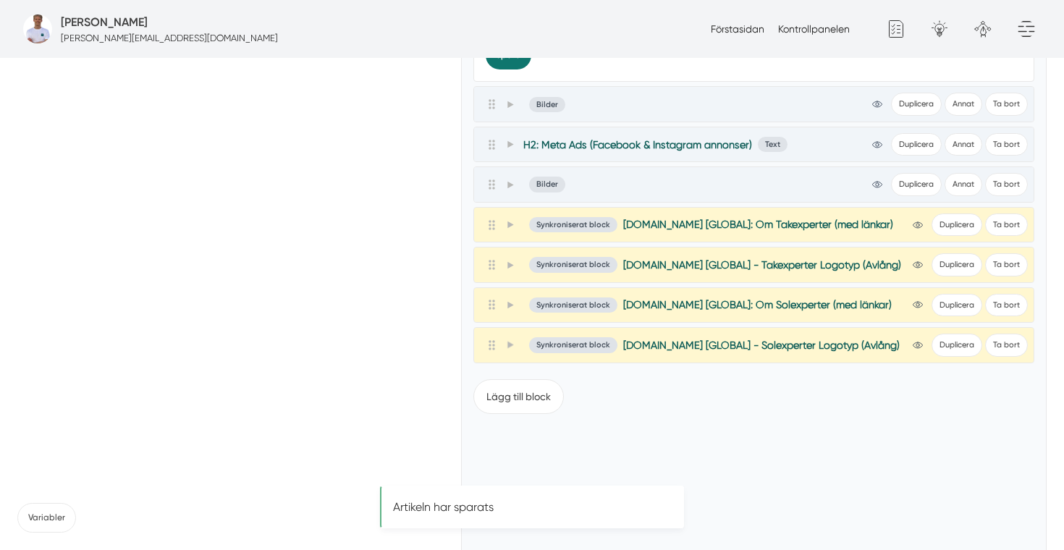
scroll to position [1642, 0]
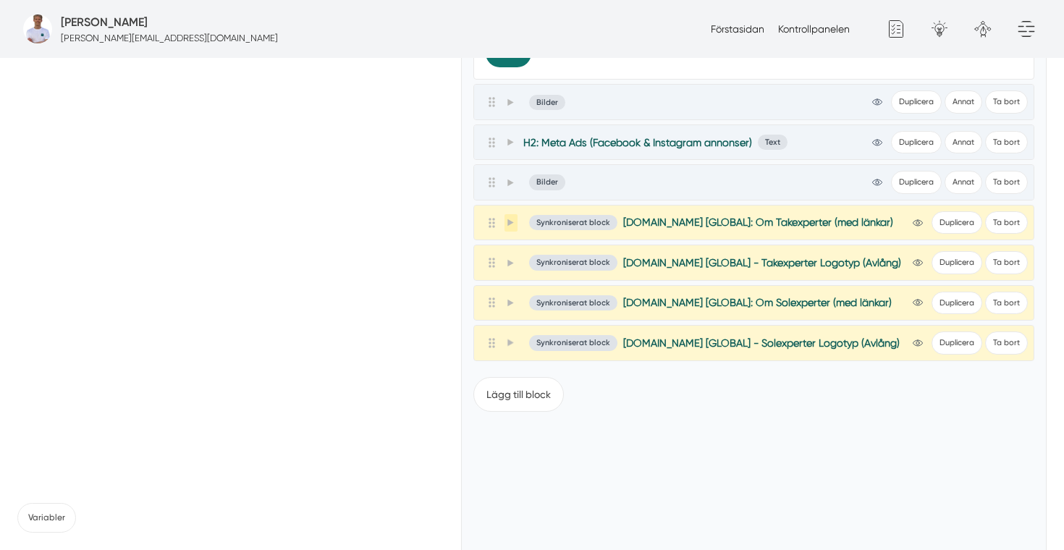
click at [512, 218] on span at bounding box center [510, 222] width 13 height 17
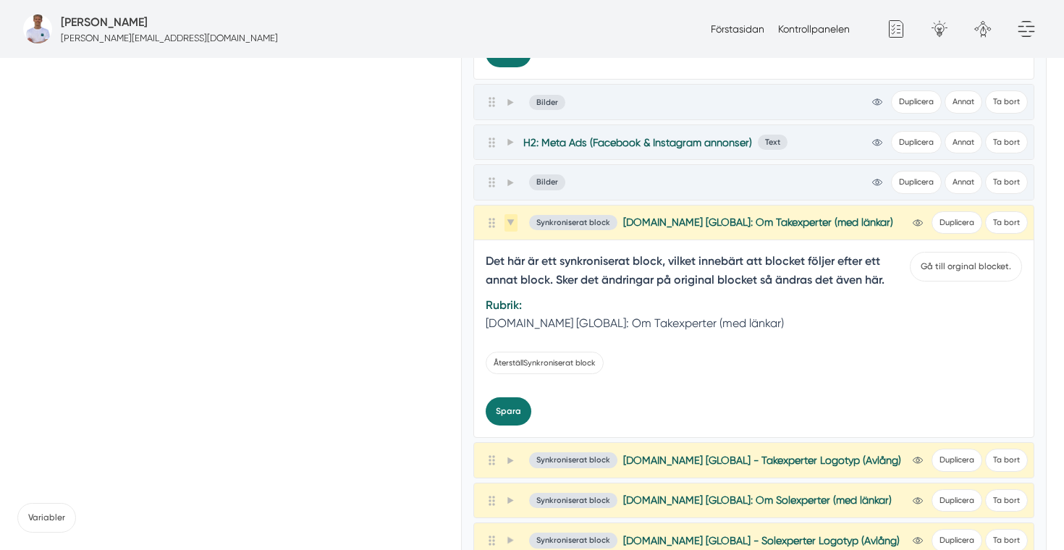
click at [512, 218] on span at bounding box center [510, 222] width 13 height 17
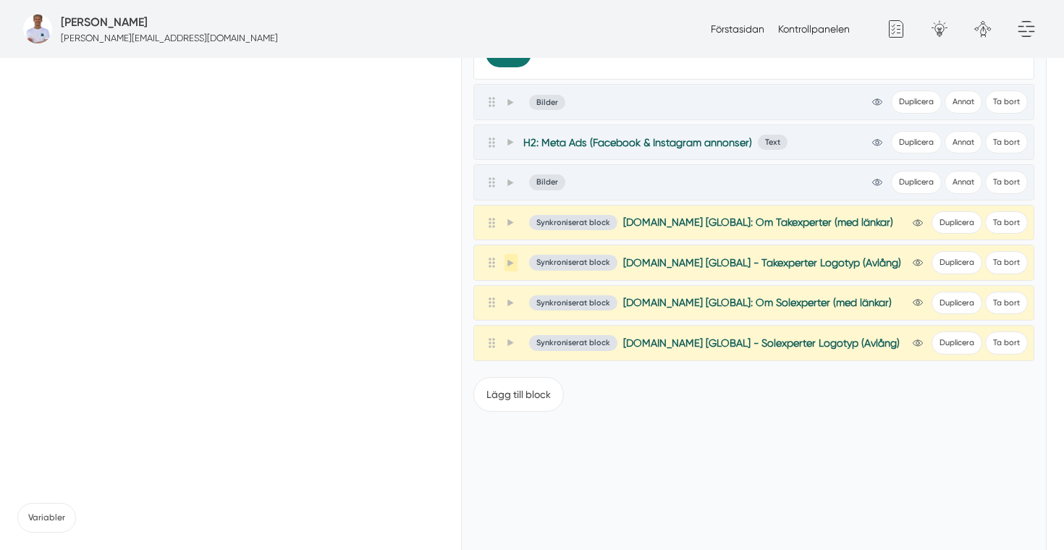
click at [509, 265] on icon at bounding box center [510, 262] width 6 height 7
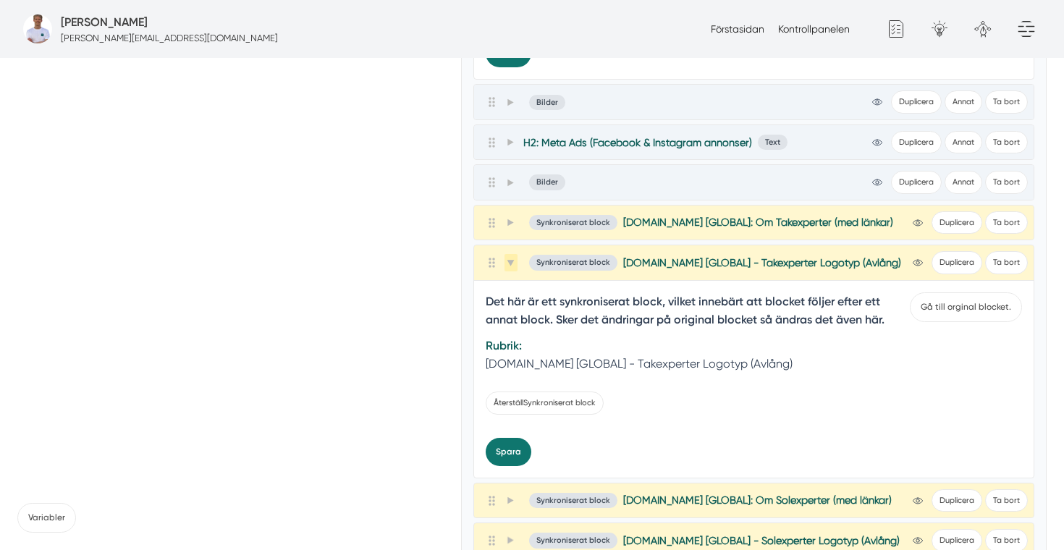
click at [509, 265] on icon at bounding box center [510, 263] width 8 height 8
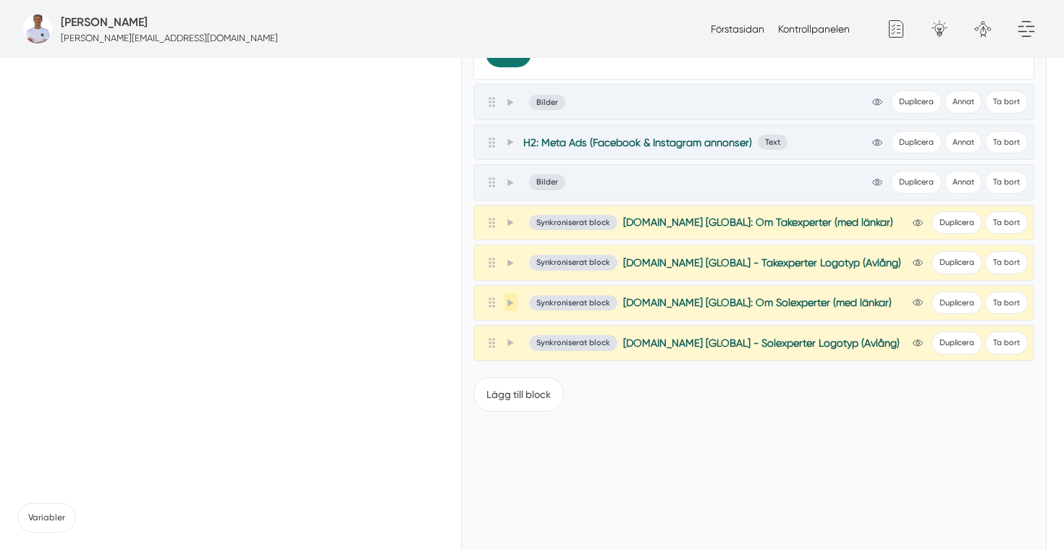
click at [506, 300] on icon at bounding box center [510, 303] width 8 height 8
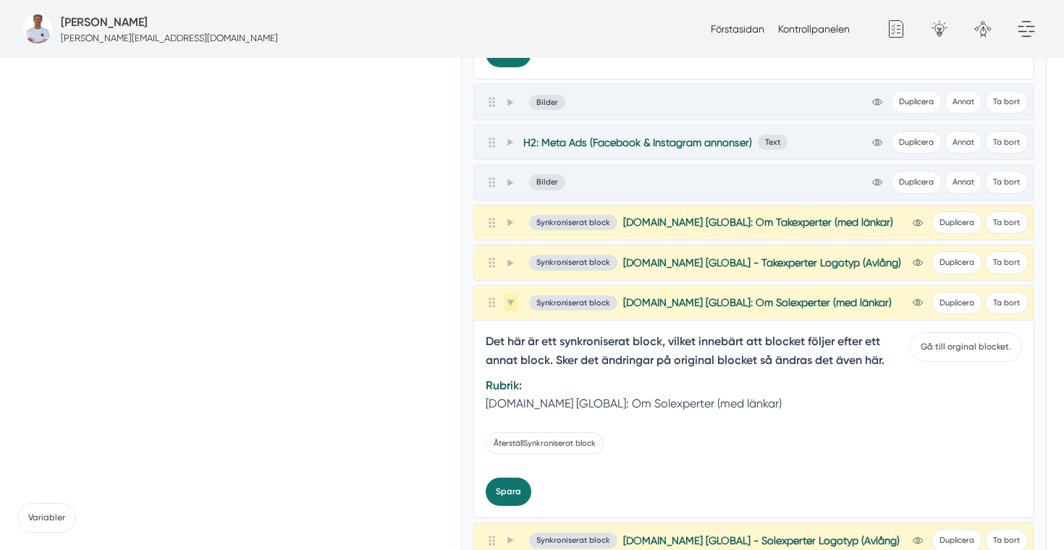
click at [506, 300] on icon at bounding box center [510, 303] width 8 height 8
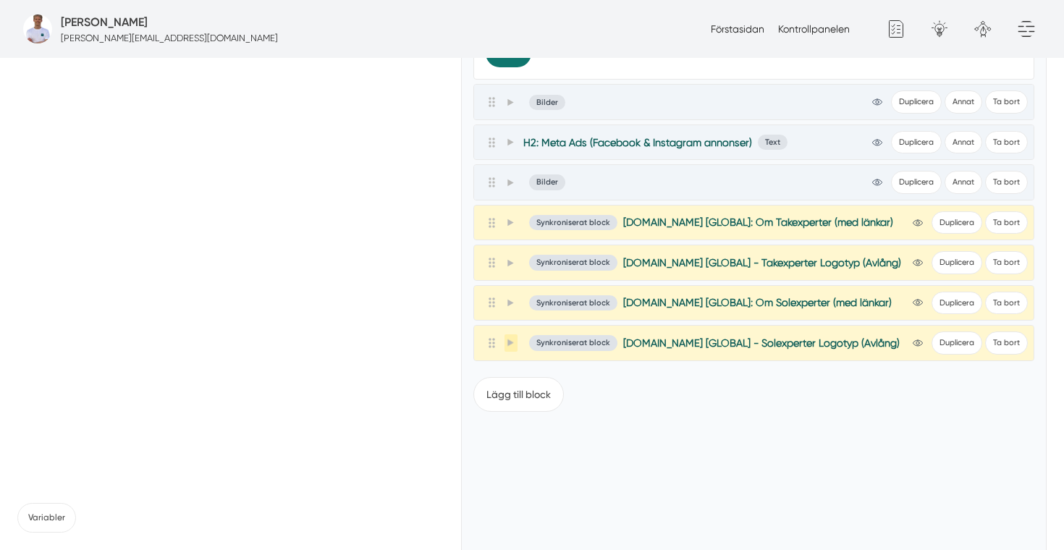
click at [506, 340] on icon at bounding box center [510, 343] width 8 height 8
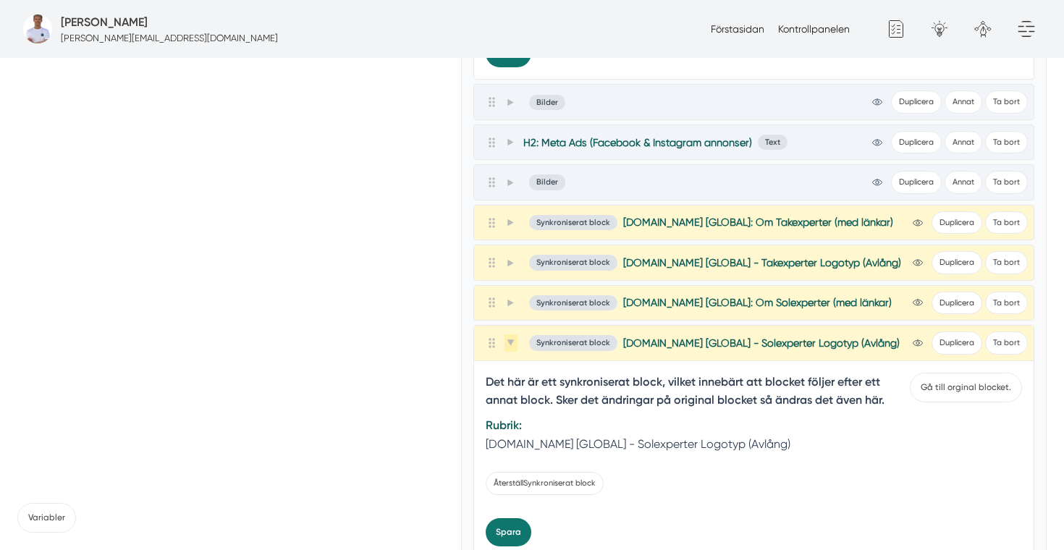
click at [506, 340] on icon at bounding box center [510, 343] width 8 height 8
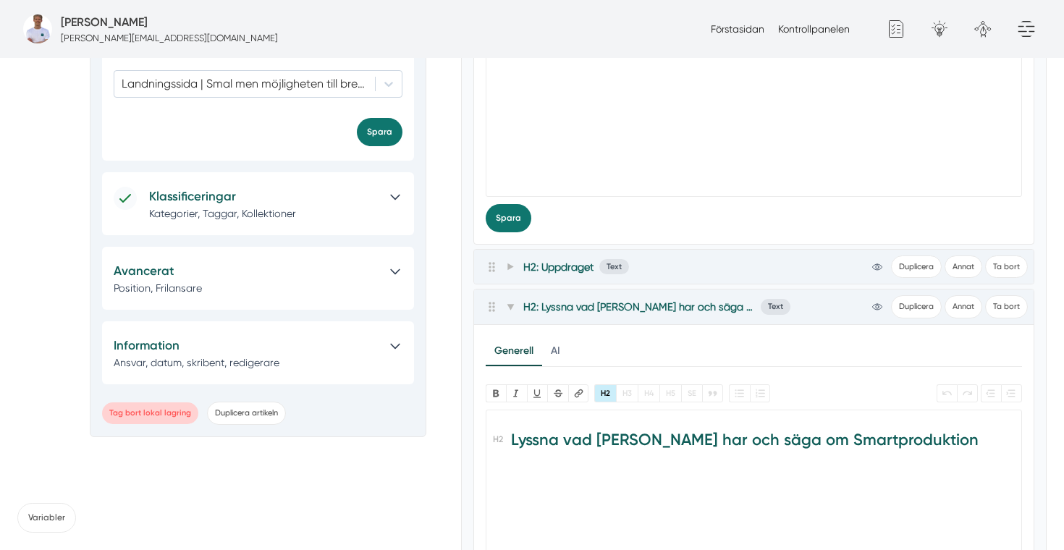
scroll to position [461, 0]
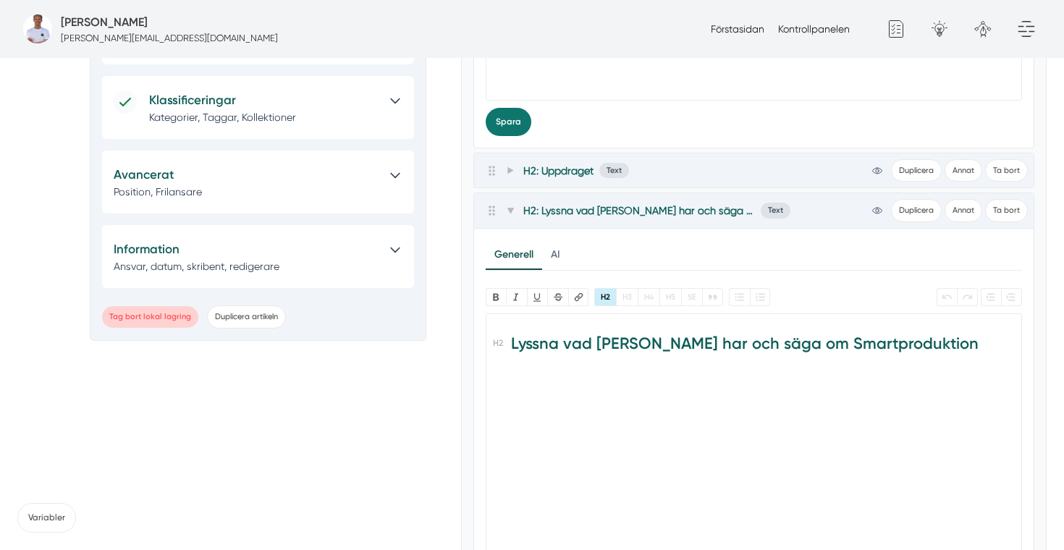
click at [556, 414] on trix-editor "Lyssna vad [PERSON_NAME] har och säga om Smartproduktion" at bounding box center [753, 452] width 537 height 278
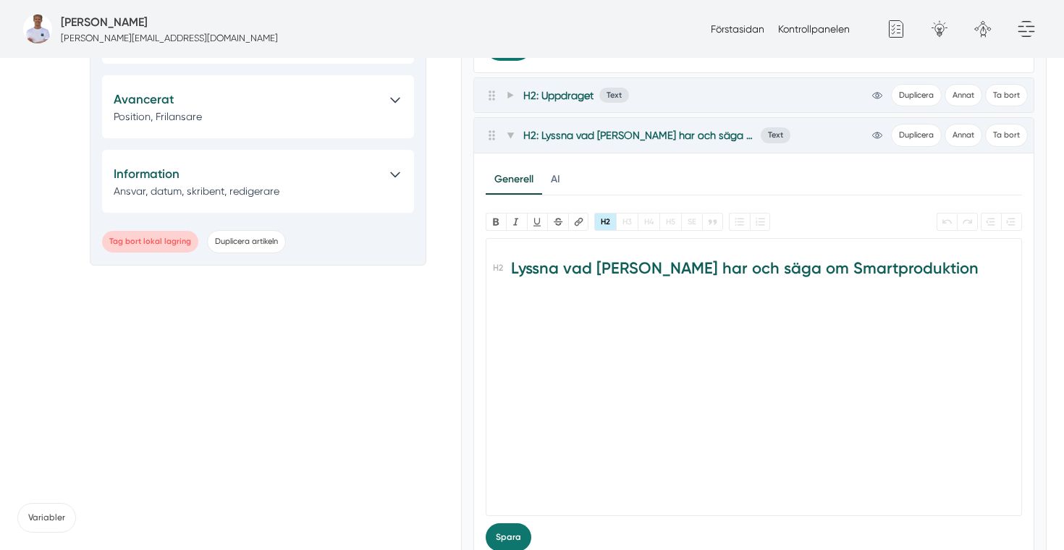
scroll to position [662, 0]
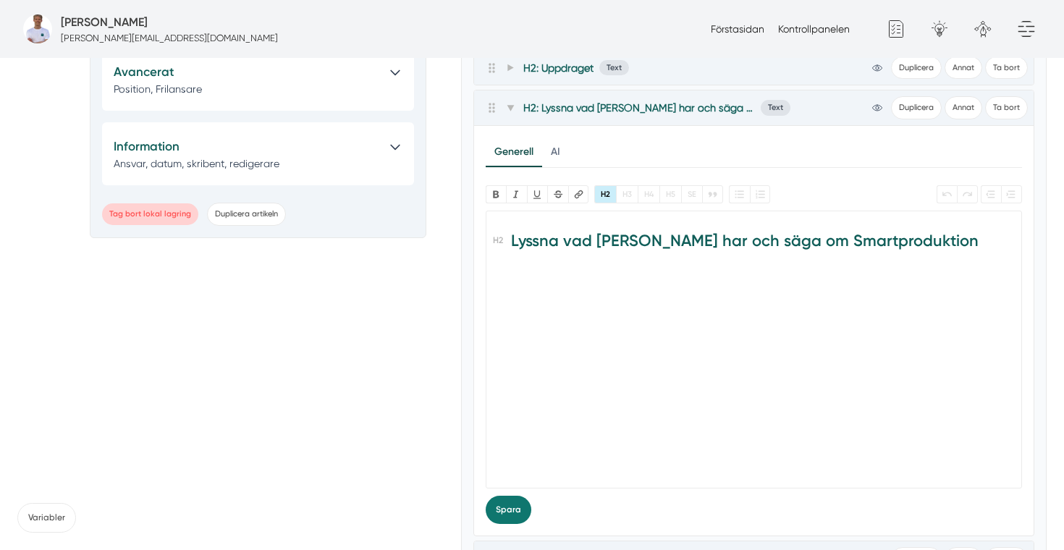
click at [556, 414] on trix-editor "Lyssna vad [PERSON_NAME] har och säga om Smartproduktion" at bounding box center [753, 350] width 537 height 278
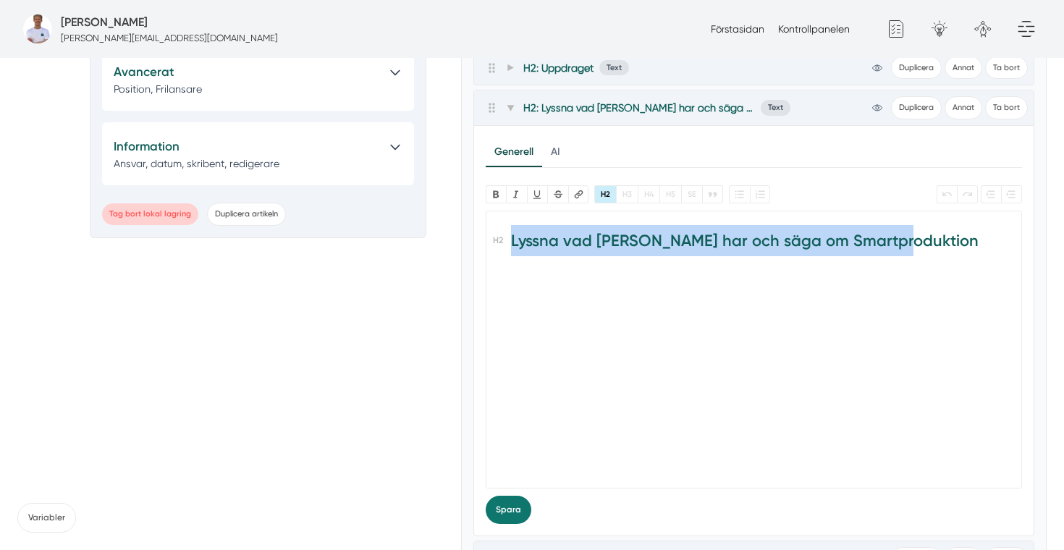
drag, startPoint x: 556, startPoint y: 414, endPoint x: 620, endPoint y: 410, distance: 63.8
click at [620, 410] on trix-editor "Lyssna vad [PERSON_NAME] har och säga om Smartproduktion" at bounding box center [753, 350] width 537 height 278
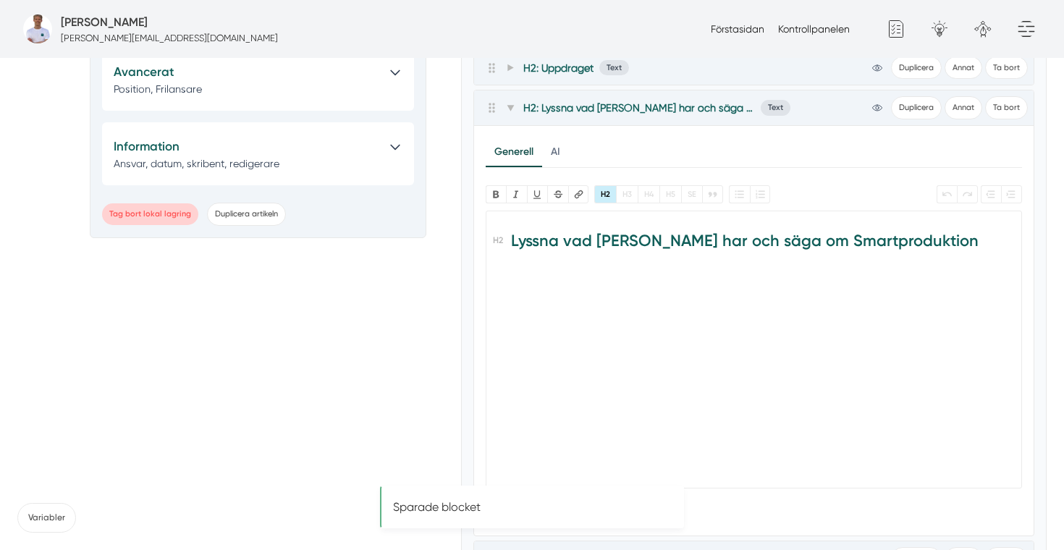
click at [608, 239] on h2 "Lyssna vad [PERSON_NAME] har och säga om Smartproduktion" at bounding box center [753, 245] width 521 height 41
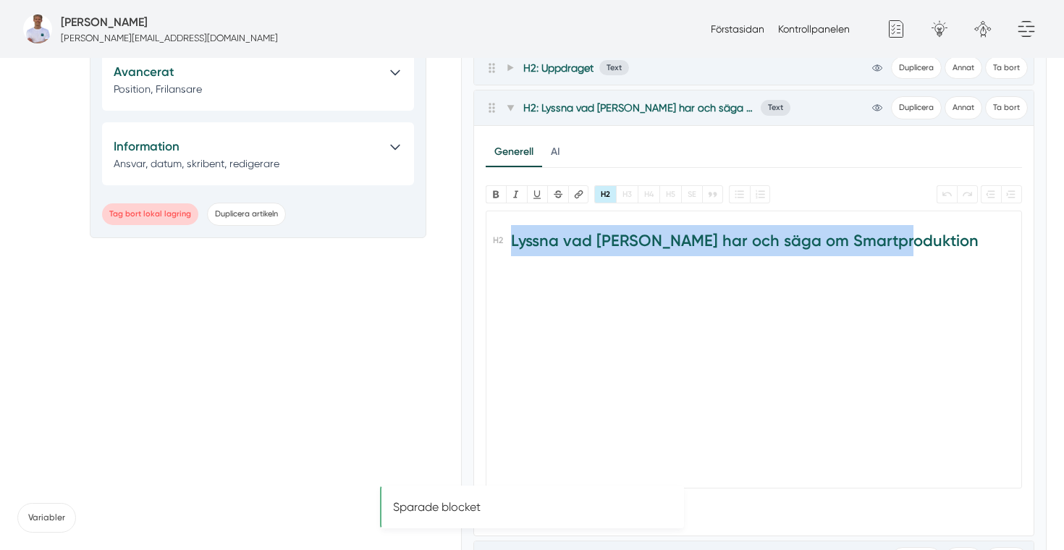
click at [608, 239] on h2 "Lyssna vad [PERSON_NAME] har och säga om Smartproduktion" at bounding box center [753, 245] width 521 height 41
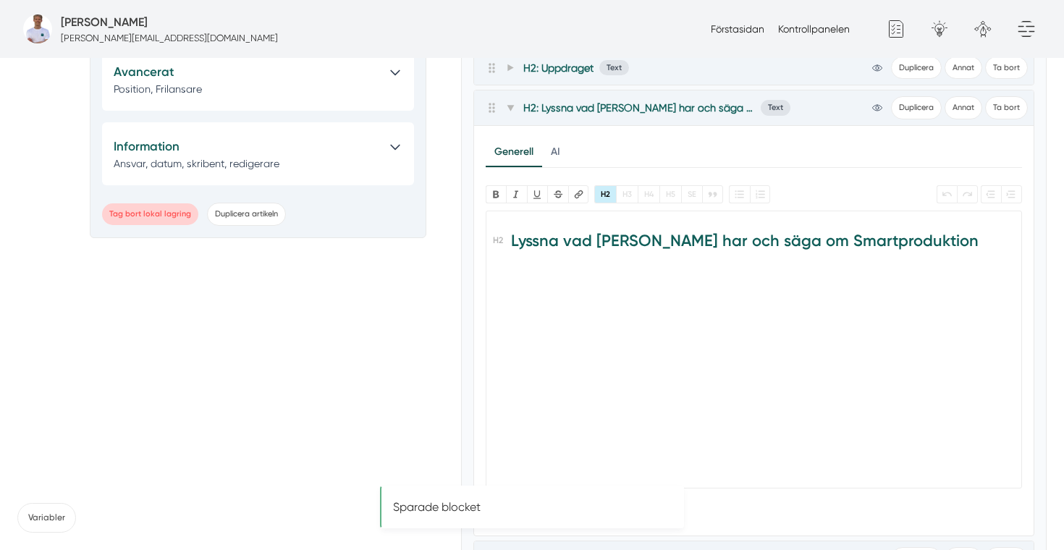
click at [613, 300] on trix-editor "Lyssna vad [PERSON_NAME] har och säga om Smartproduktion" at bounding box center [753, 350] width 537 height 278
click at [510, 106] on icon at bounding box center [510, 108] width 7 height 6
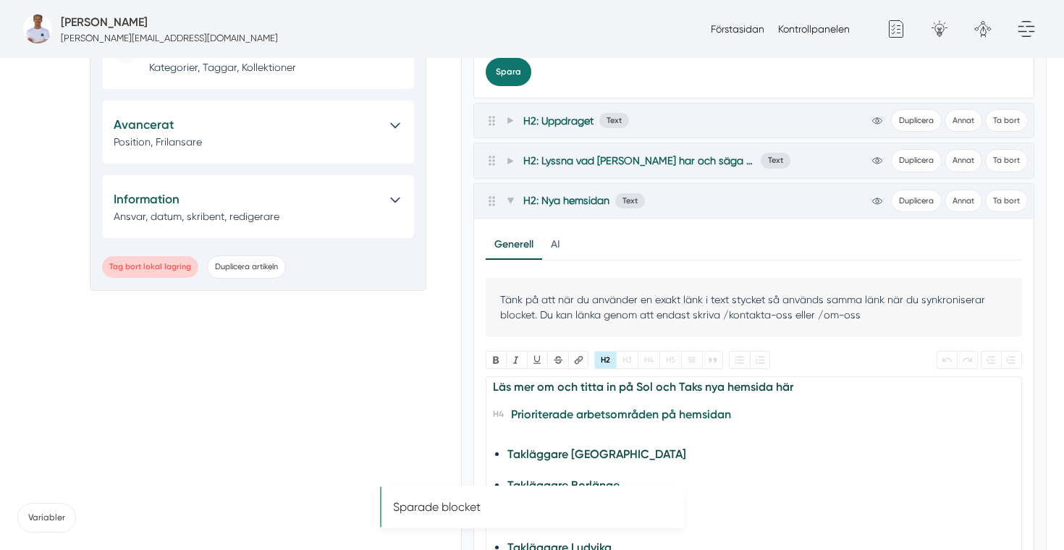
scroll to position [593, 0]
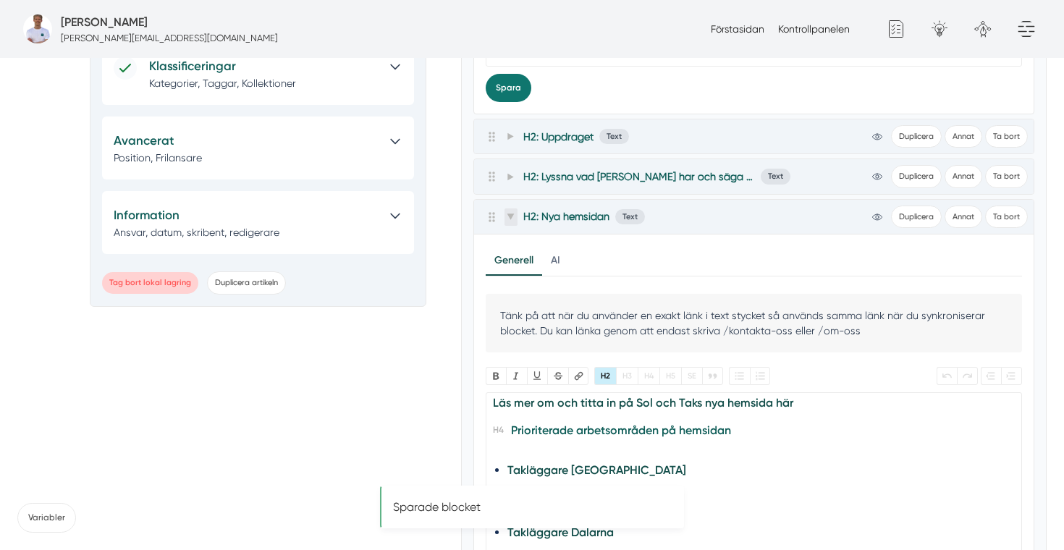
click at [513, 214] on icon at bounding box center [510, 216] width 7 height 6
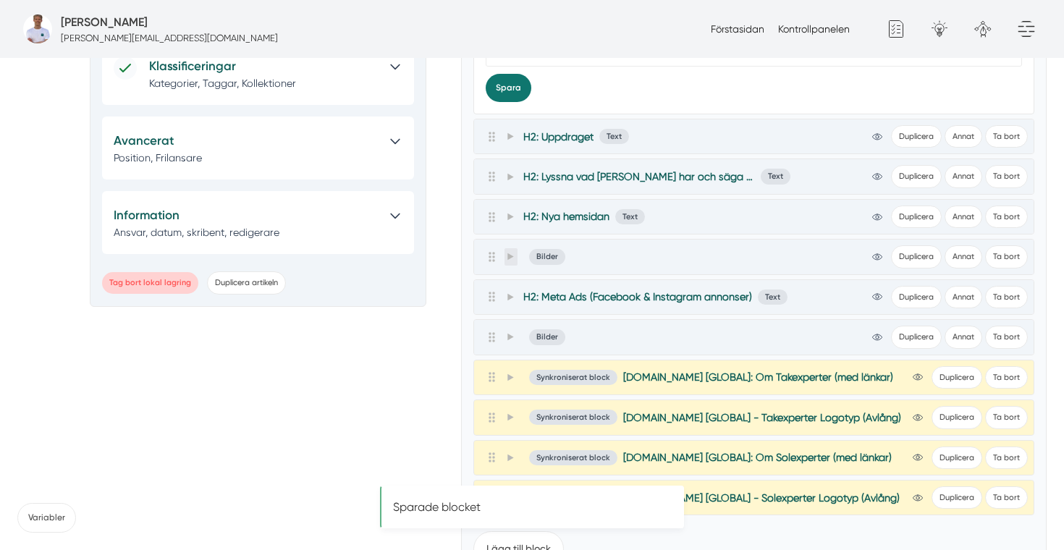
click at [511, 260] on icon at bounding box center [510, 257] width 8 height 8
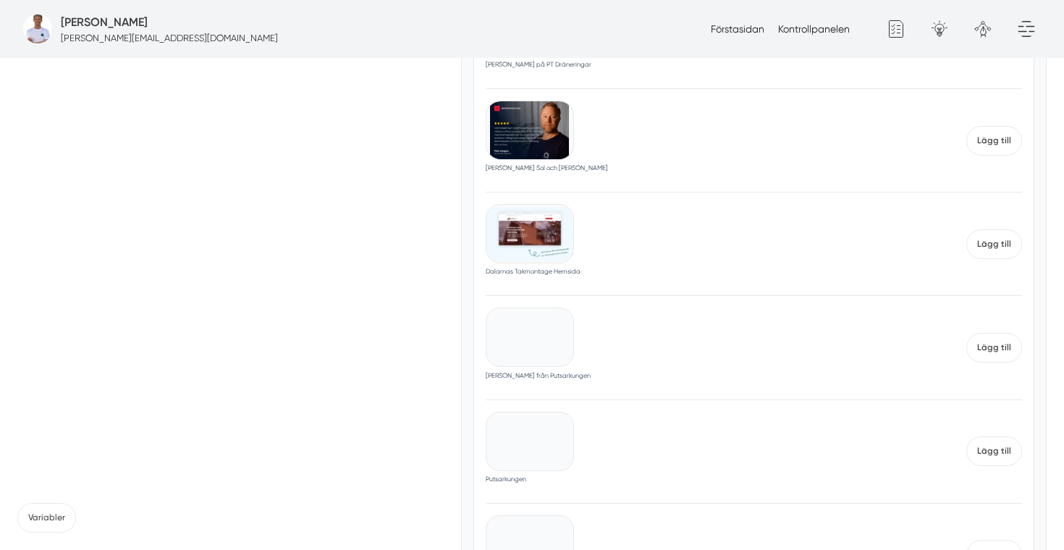
scroll to position [14028, 0]
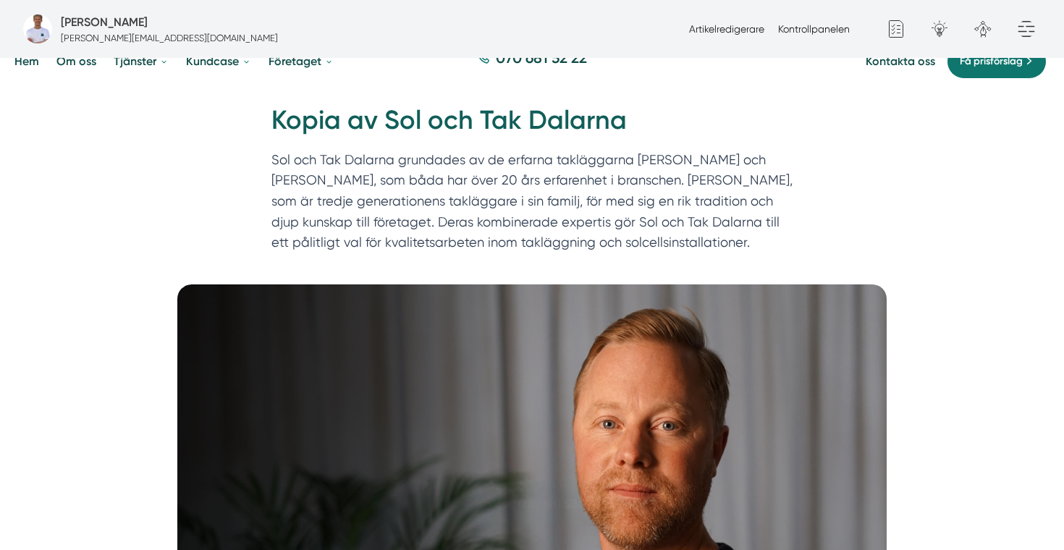
click at [590, 365] on img at bounding box center [531, 494] width 709 height 420
